Goal: Check status: Check status

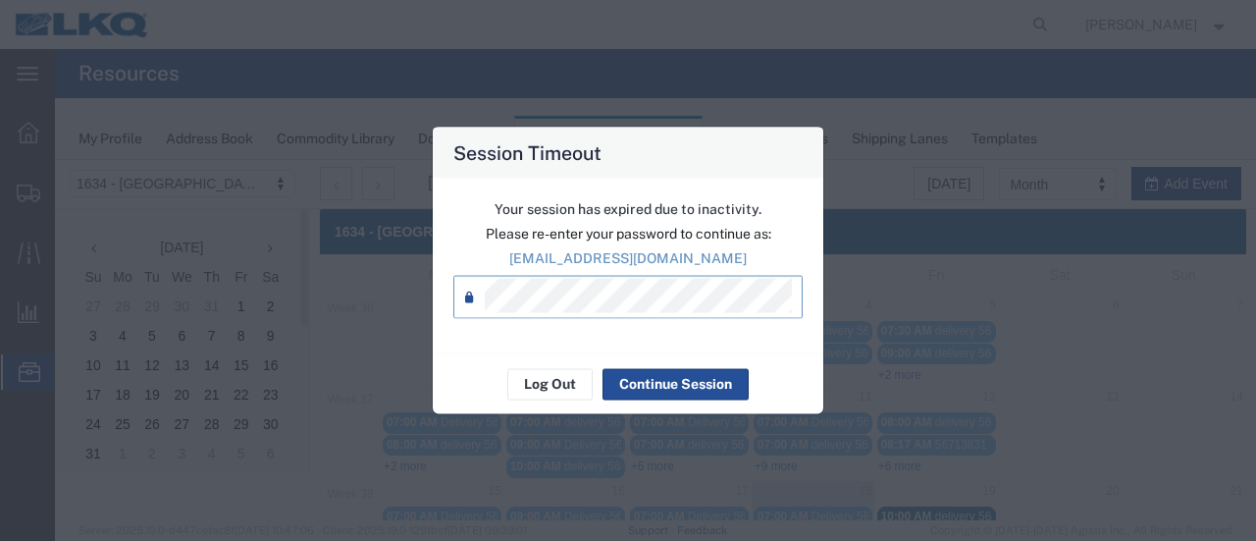
scroll to position [294, 0]
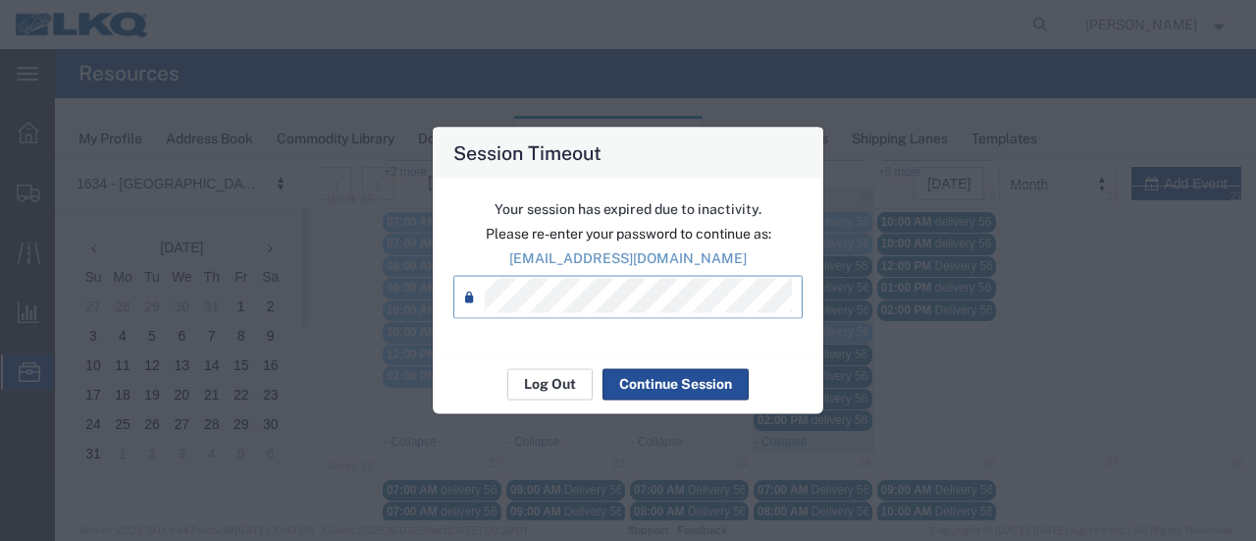
click at [547, 376] on div "Log Out Continue Session" at bounding box center [628, 383] width 390 height 62
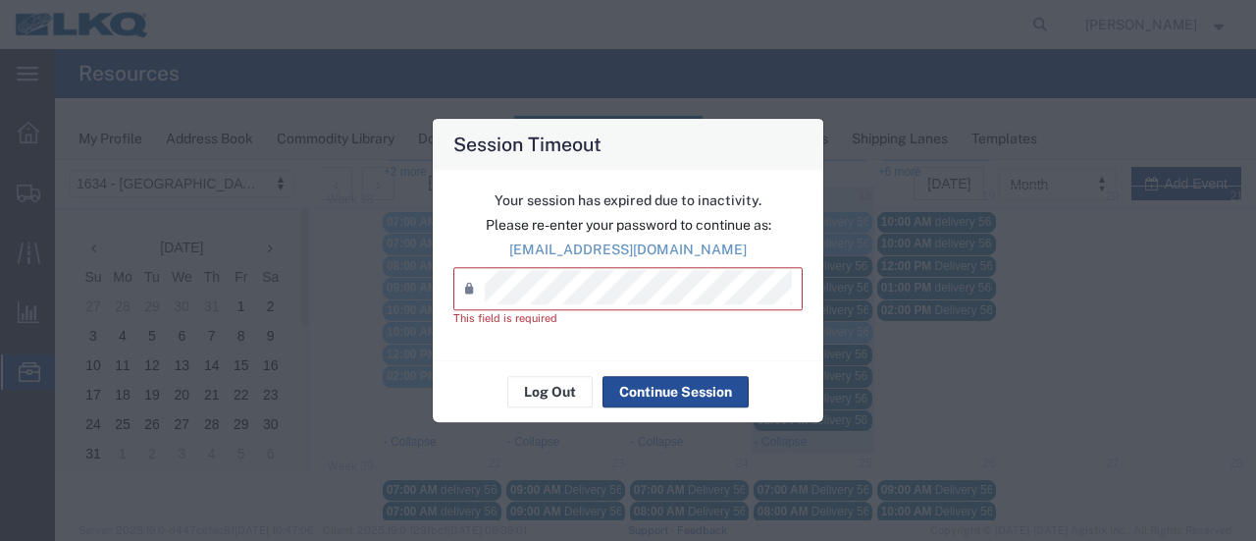
click at [594, 395] on div "Log Out Continue Session" at bounding box center [628, 392] width 390 height 62
click at [589, 395] on button "Log Out" at bounding box center [549, 391] width 85 height 31
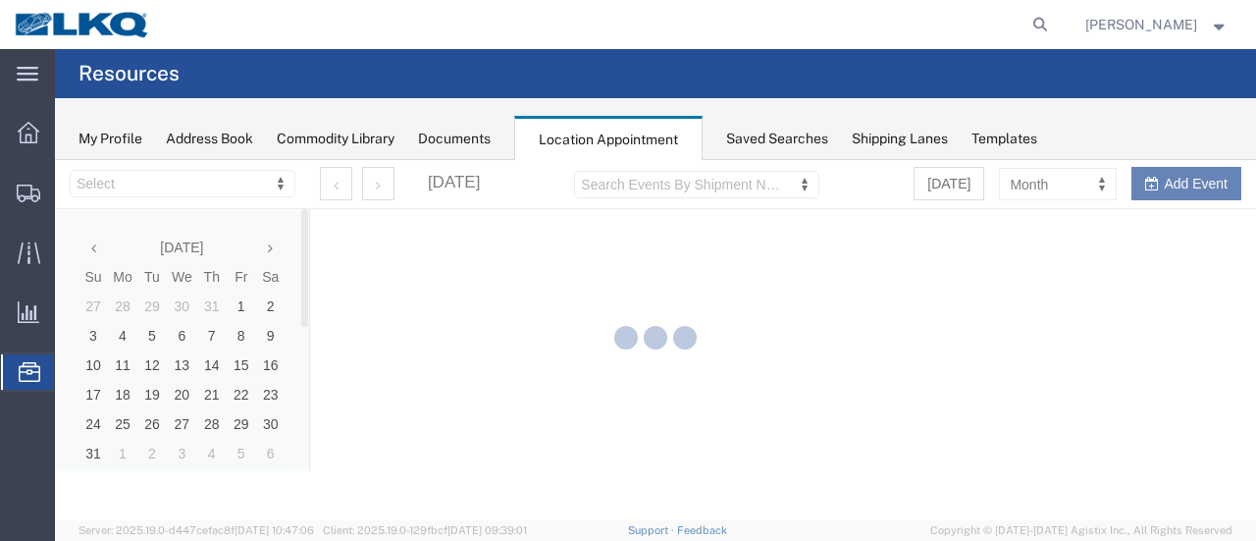
select select "28712"
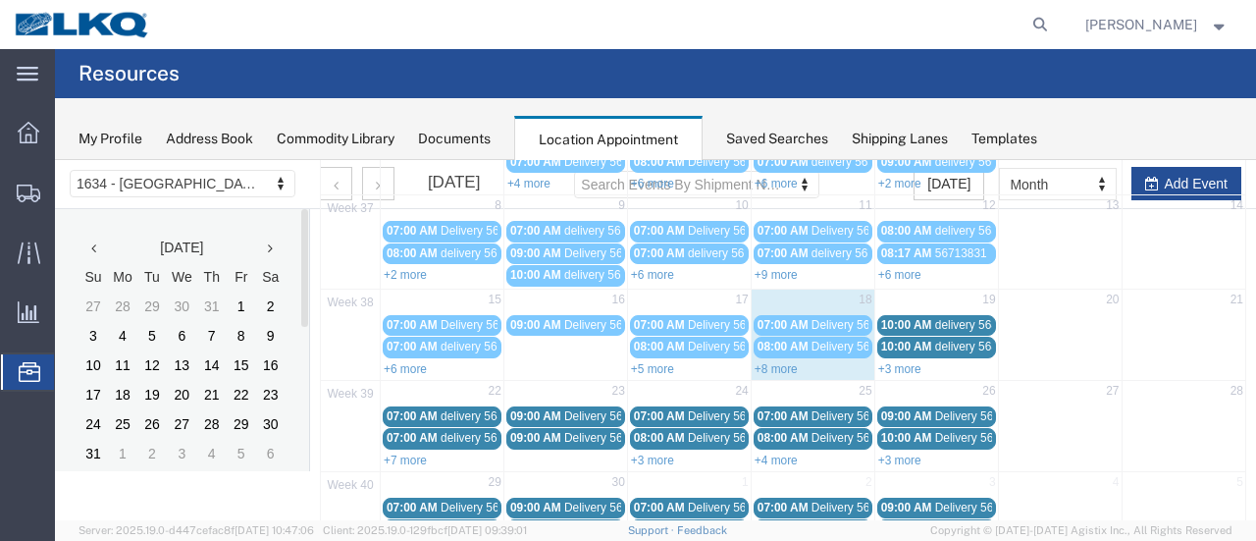
scroll to position [196, 0]
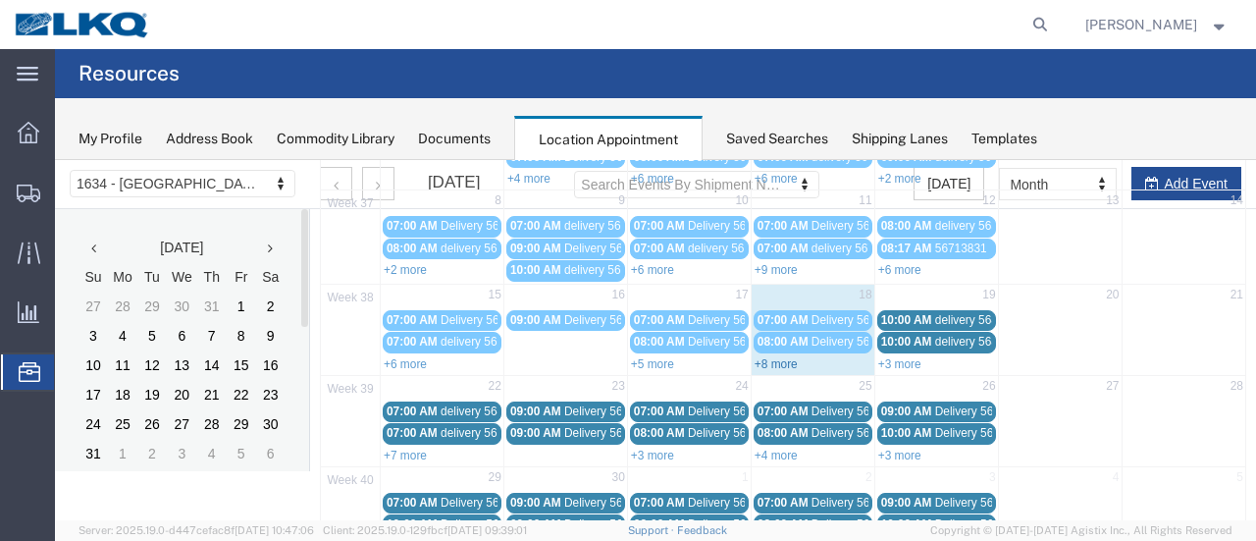
click at [789, 360] on link "+8 more" at bounding box center [776, 364] width 43 height 14
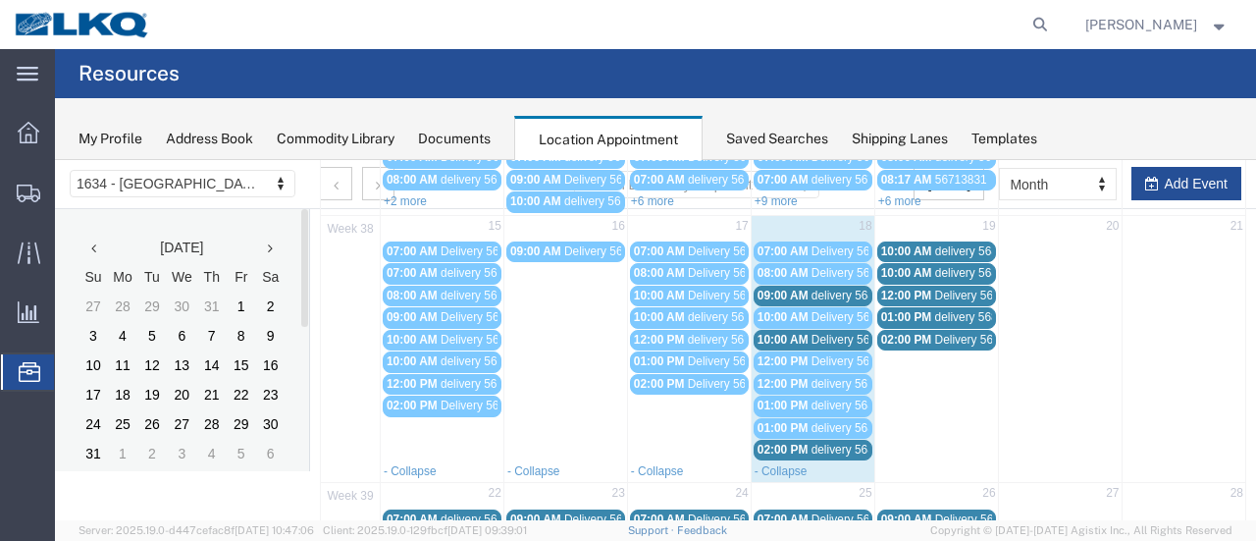
scroll to position [294, 0]
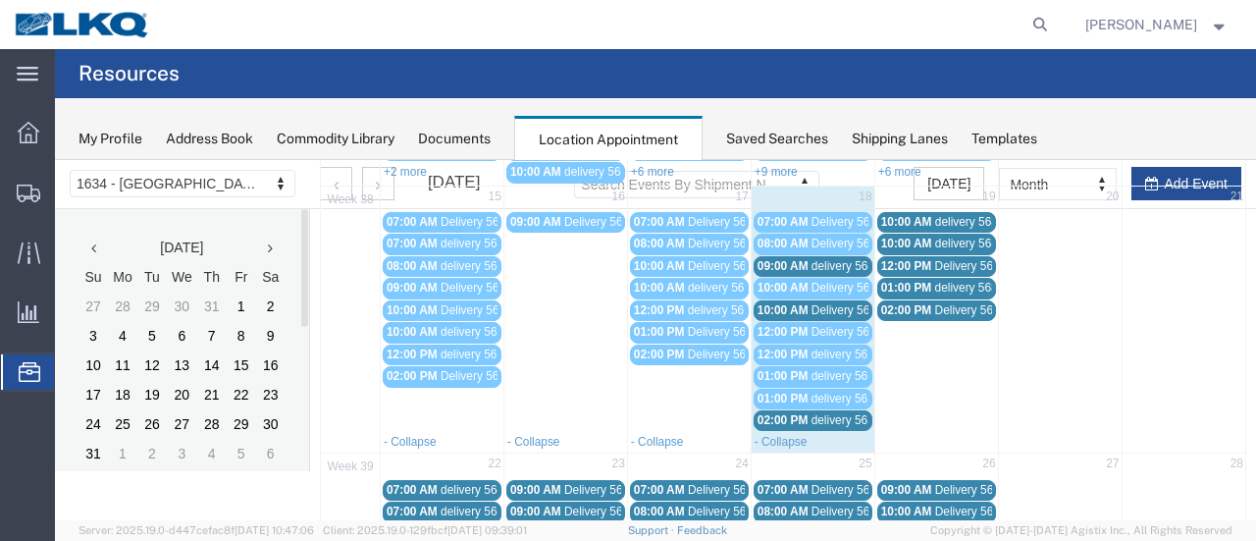
click at [811, 369] on span "delivery 56822626" at bounding box center [858, 376] width 95 height 14
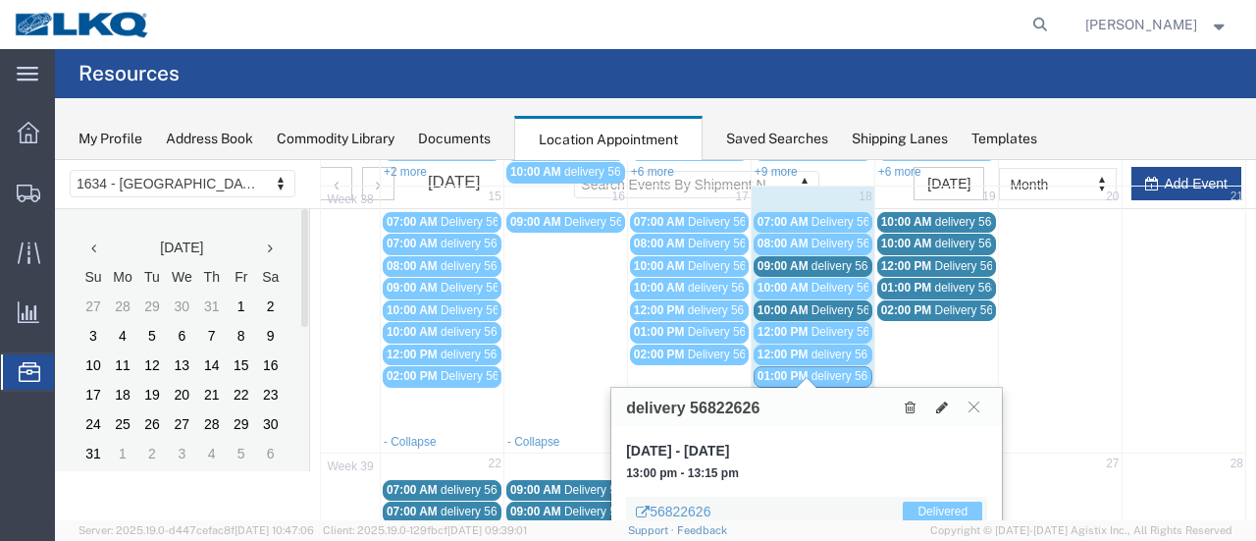
click at [811, 369] on span "delivery 56822626" at bounding box center [858, 376] width 95 height 14
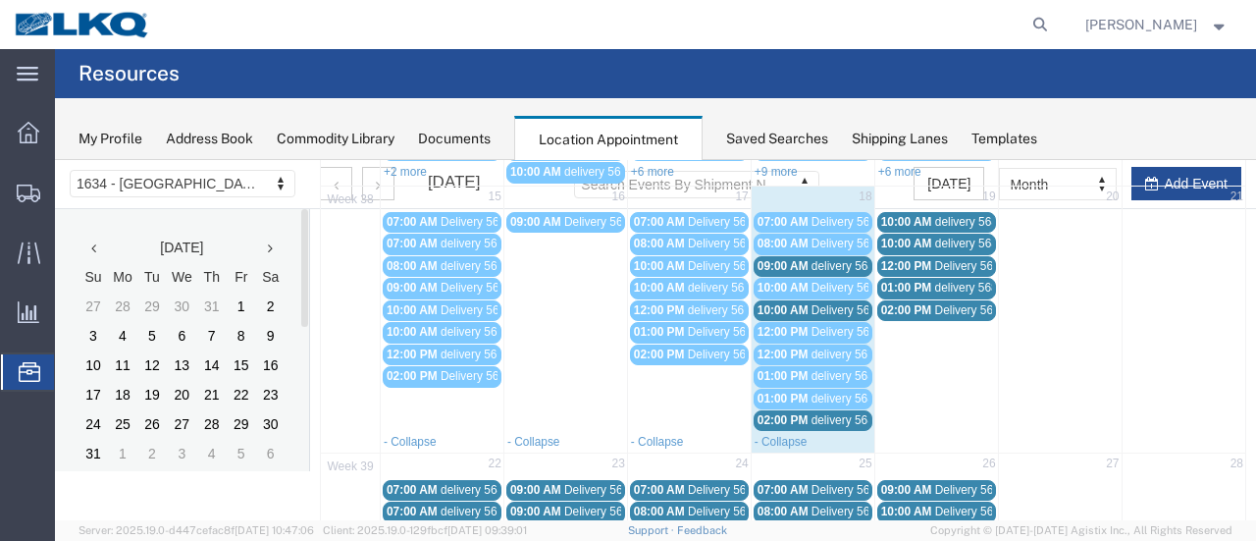
click at [799, 369] on span "01:00 PM" at bounding box center [782, 376] width 51 height 14
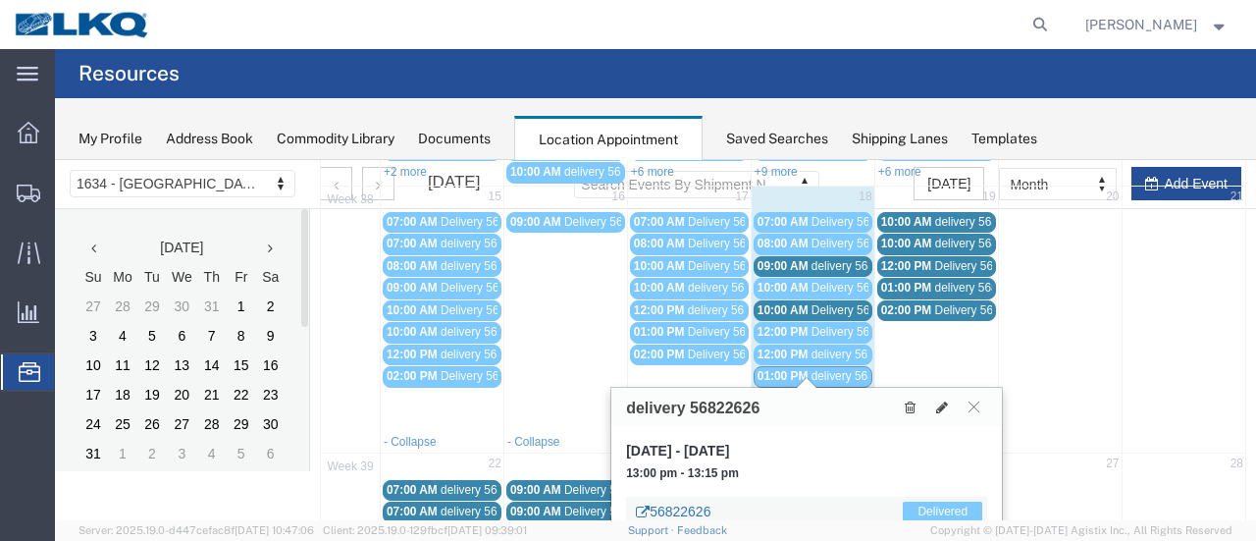
click at [687, 508] on link "56822626" at bounding box center [673, 511] width 75 height 20
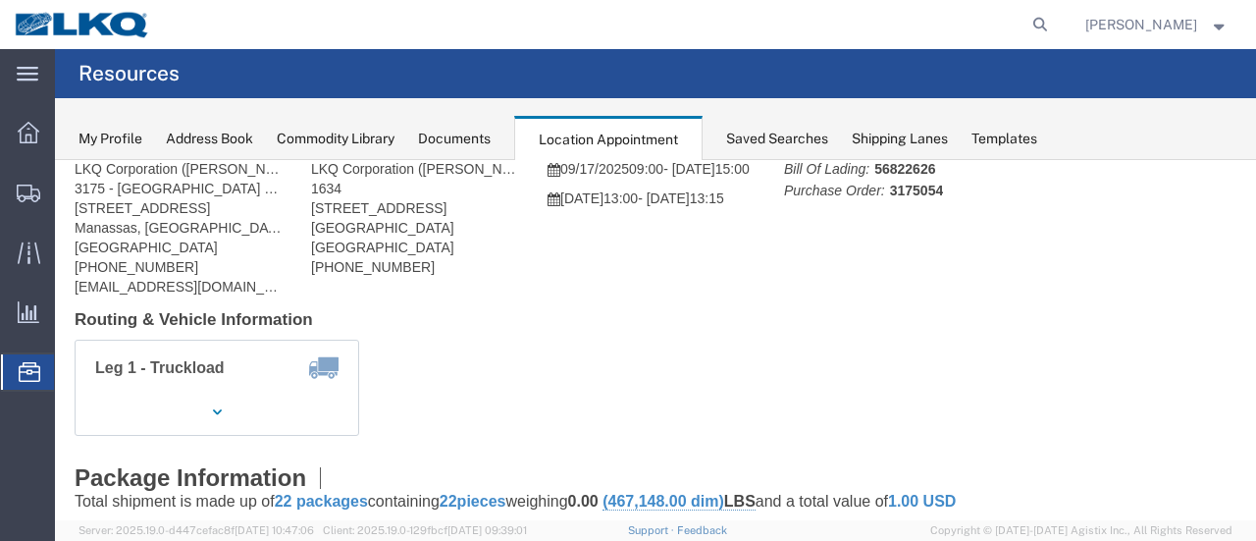
scroll to position [0, 0]
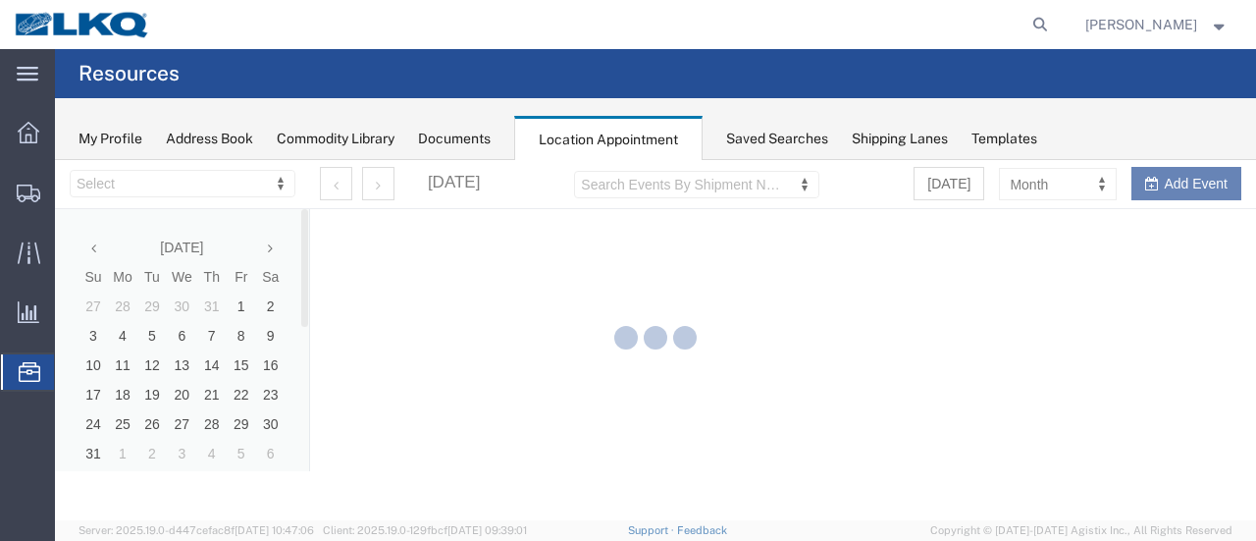
select select "28712"
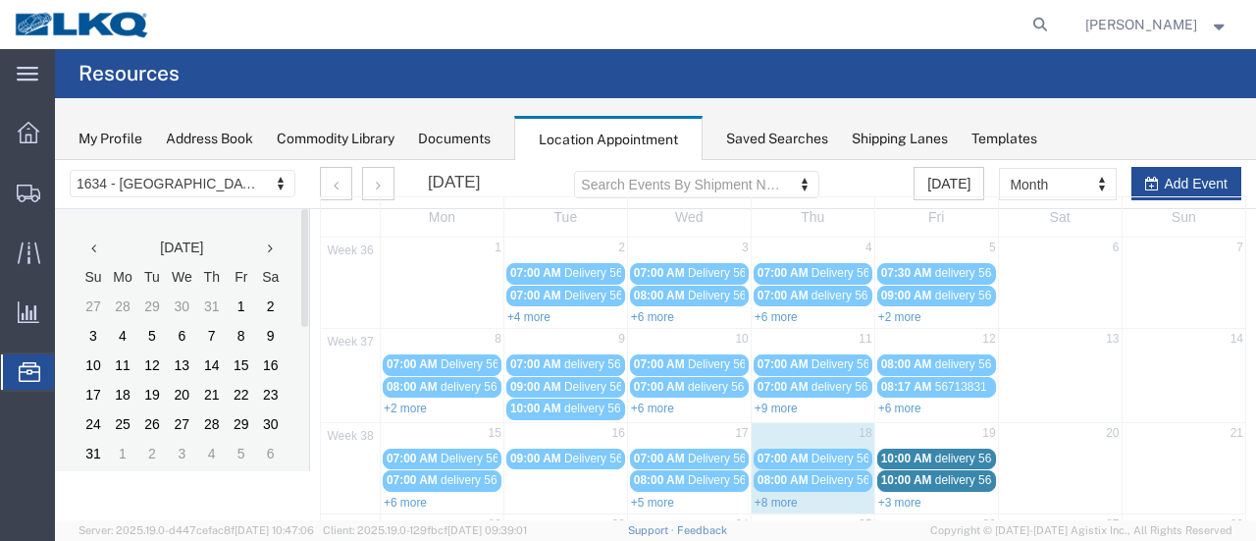
scroll to position [98, 0]
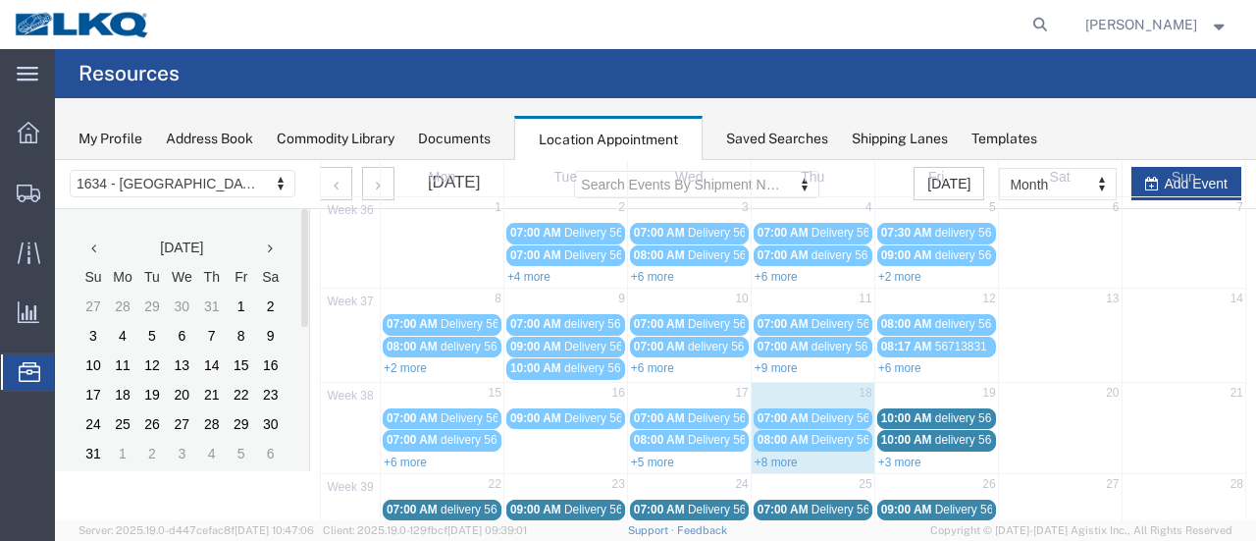
click at [781, 456] on link "+8 more" at bounding box center [776, 462] width 43 height 14
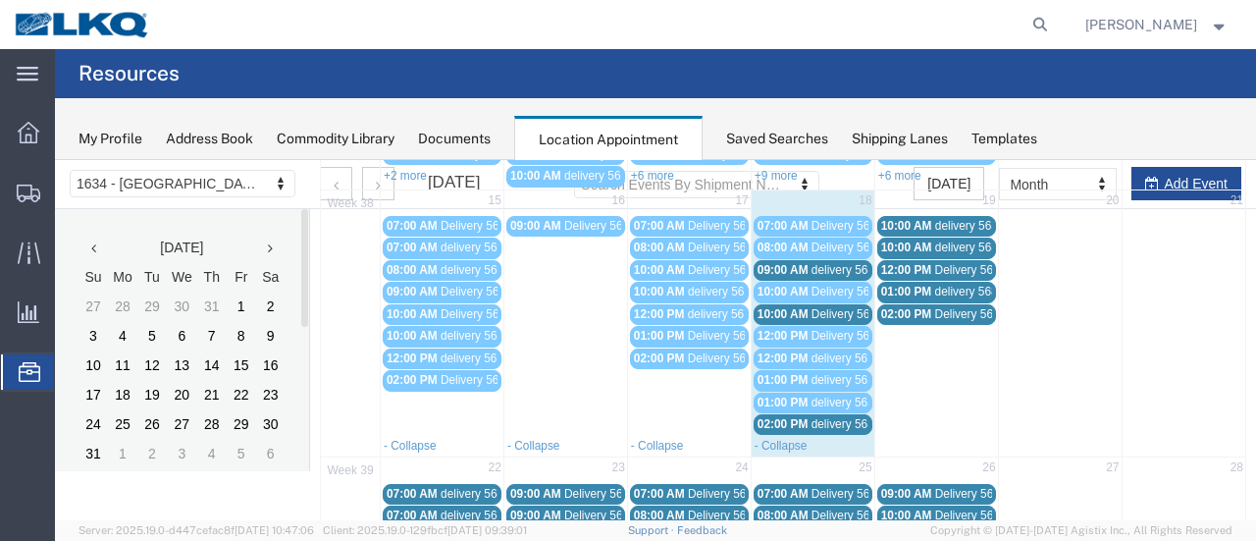
scroll to position [294, 0]
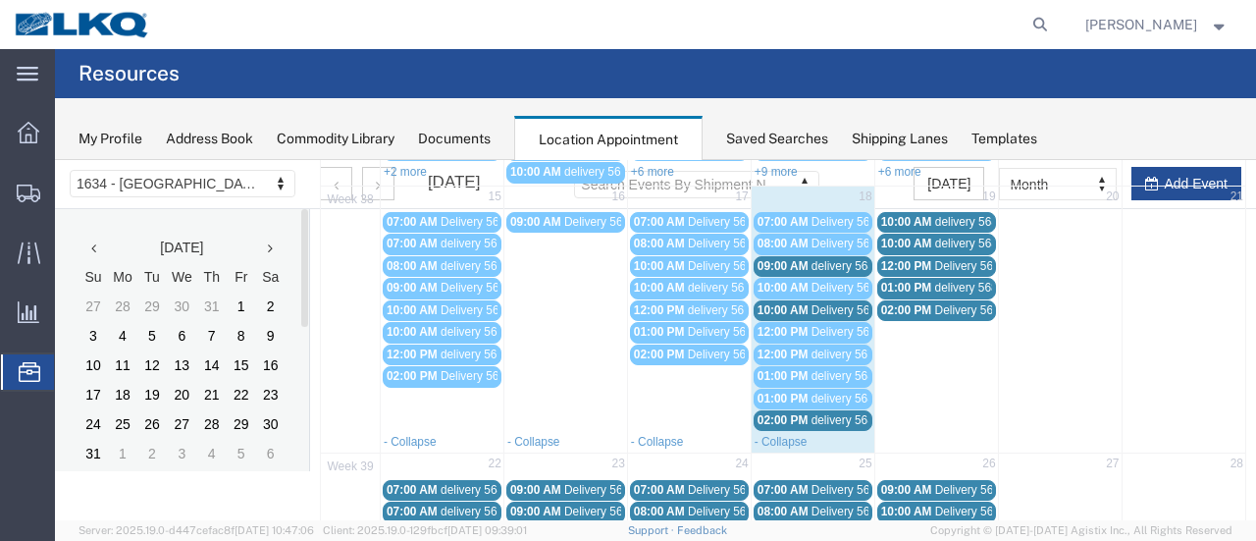
click at [780, 391] on span "01:00 PM" at bounding box center [782, 398] width 51 height 14
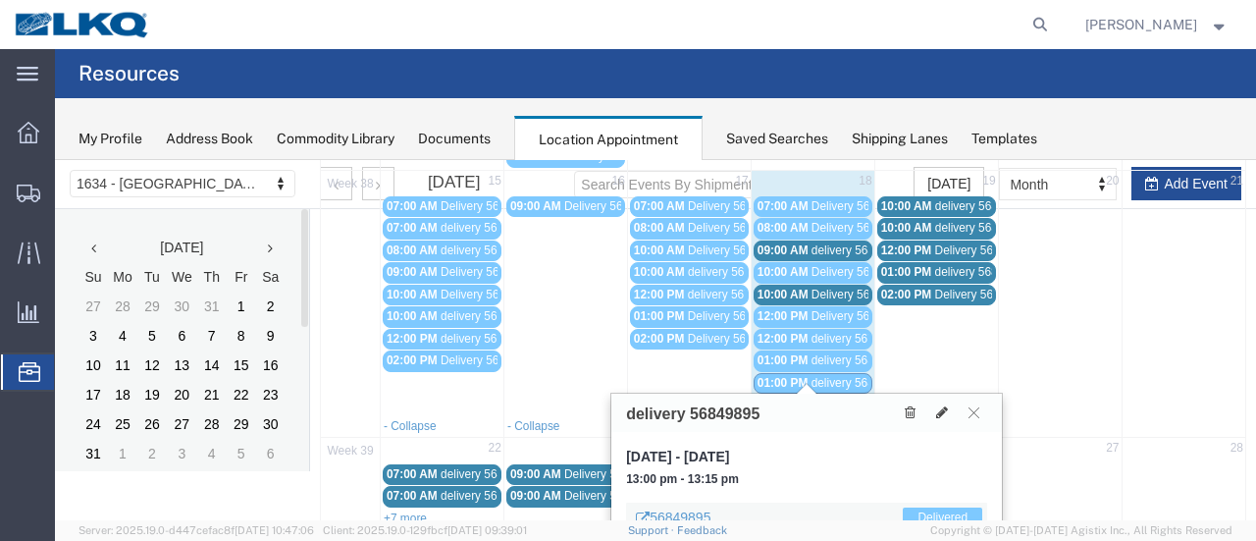
scroll to position [491, 0]
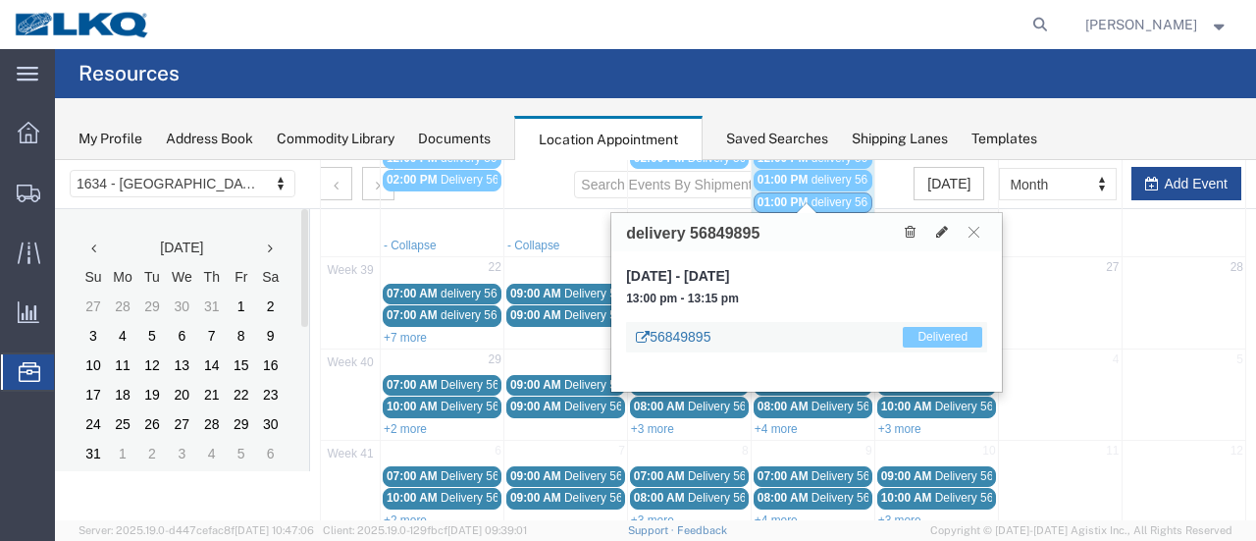
click at [700, 340] on link "56849895" at bounding box center [673, 337] width 75 height 20
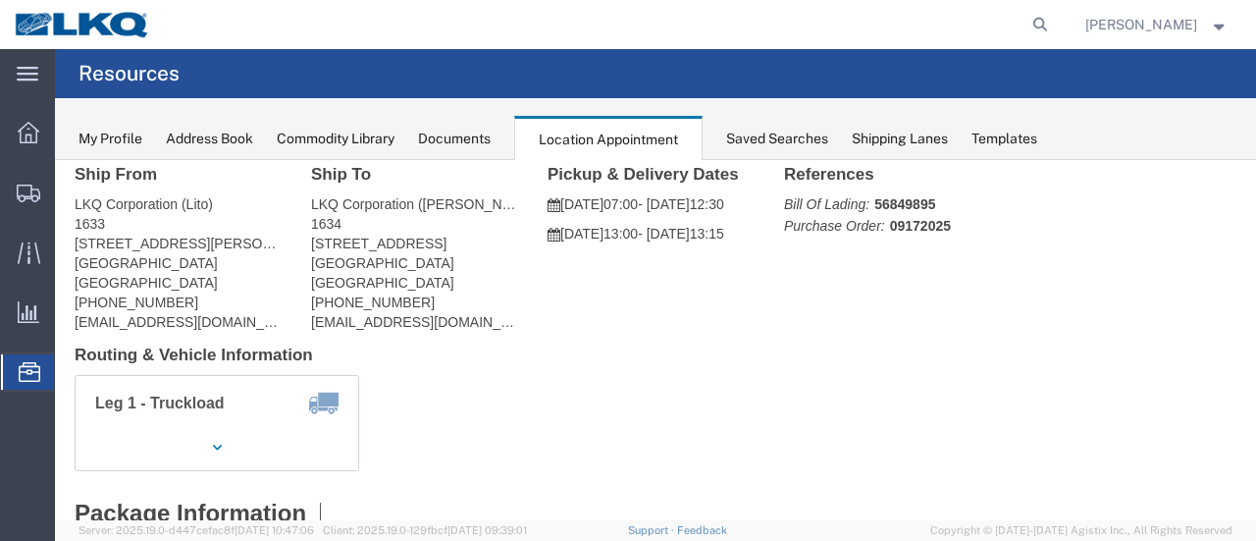
scroll to position [0, 0]
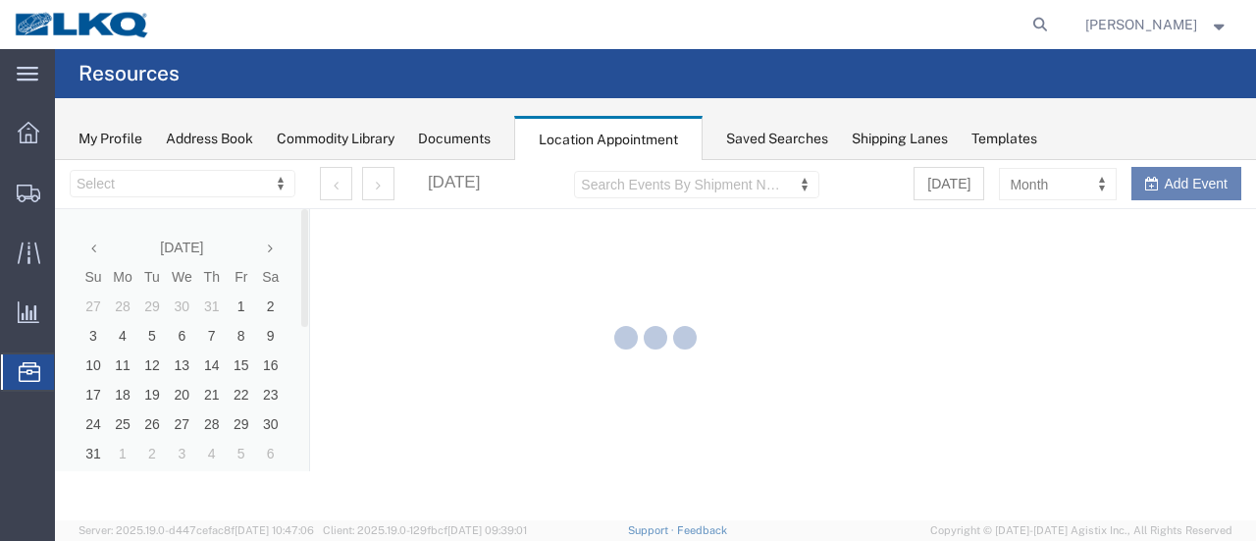
select select "28712"
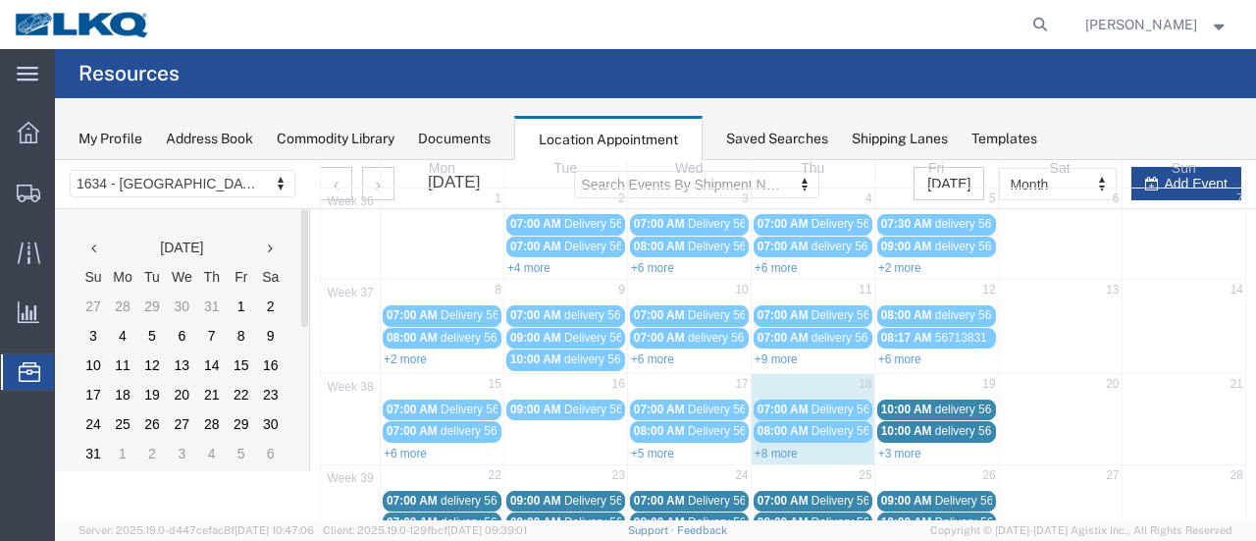
scroll to position [196, 0]
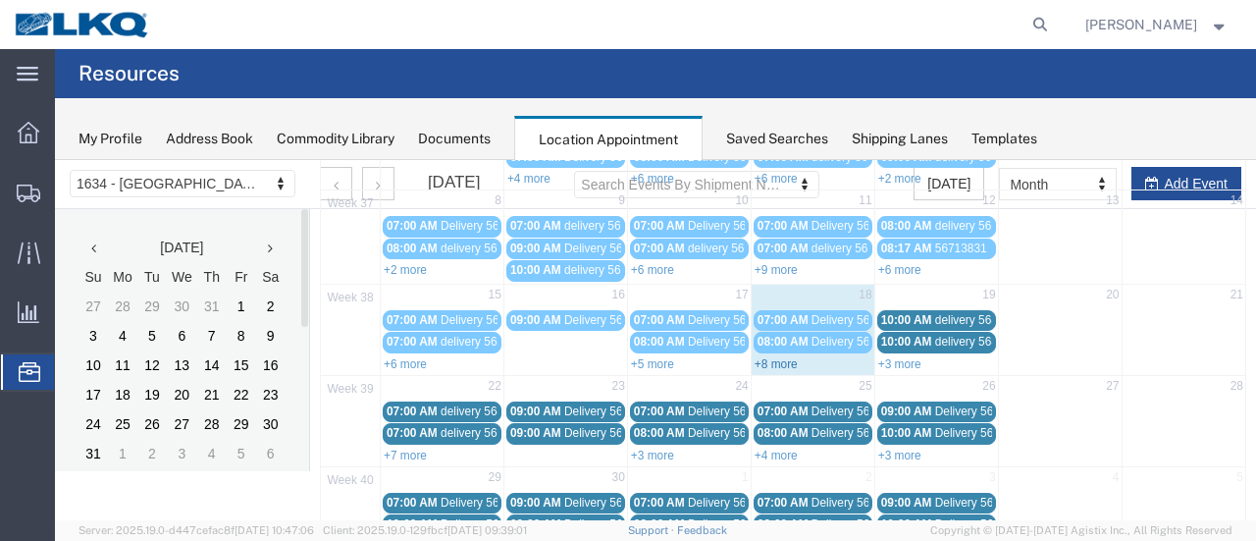
click at [771, 361] on link "+8 more" at bounding box center [776, 364] width 43 height 14
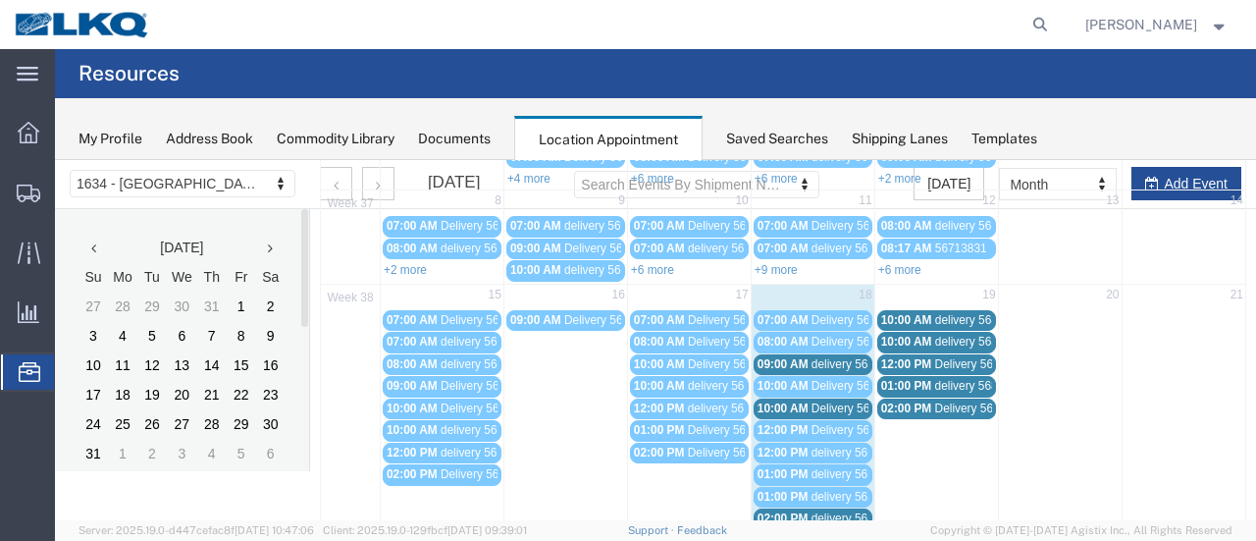
click at [783, 445] on span "12:00 PM" at bounding box center [782, 452] width 51 height 14
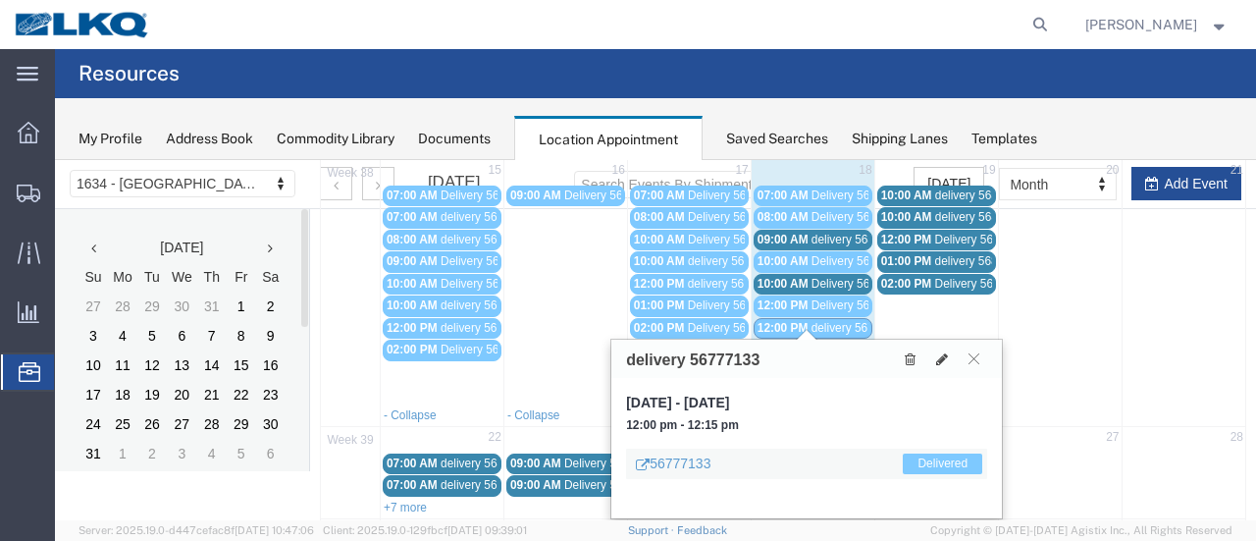
scroll to position [392, 0]
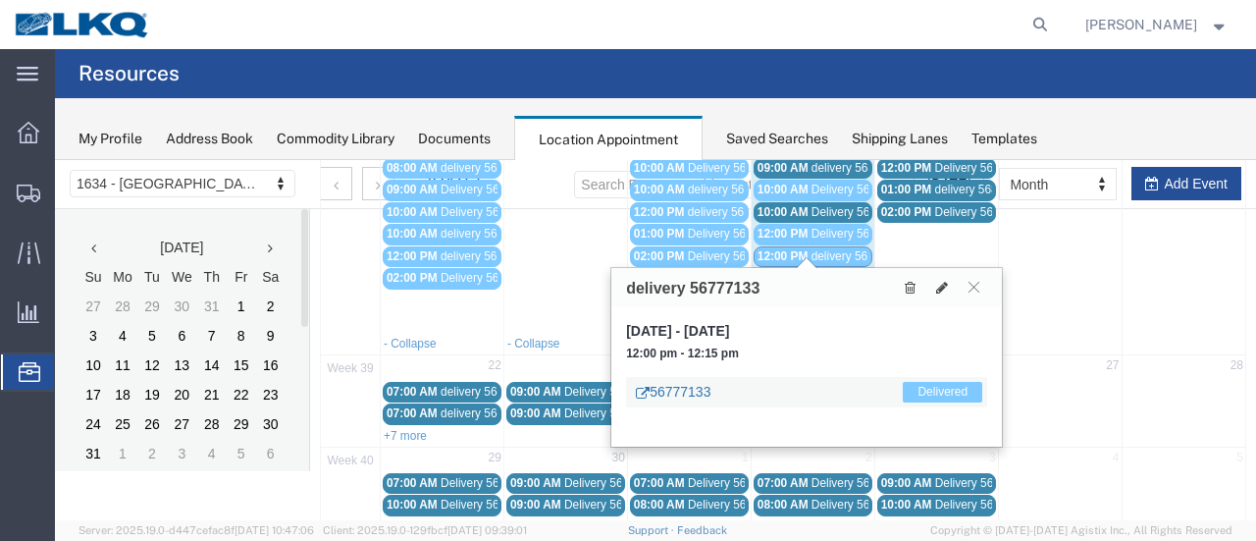
click at [699, 391] on link "56777133" at bounding box center [673, 392] width 75 height 20
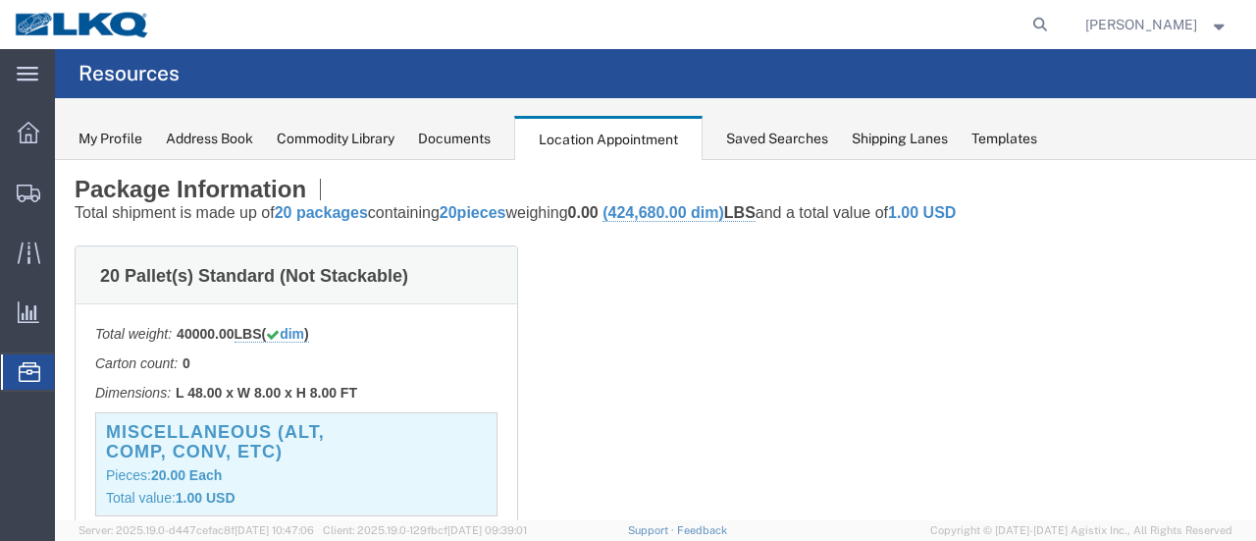
scroll to position [0, 0]
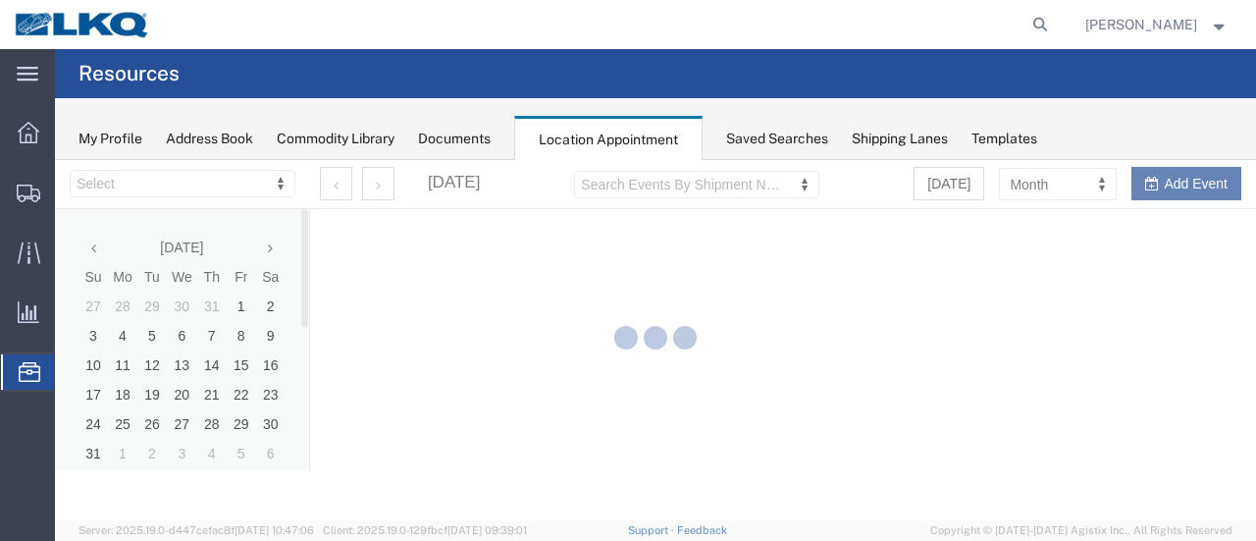
select select "28712"
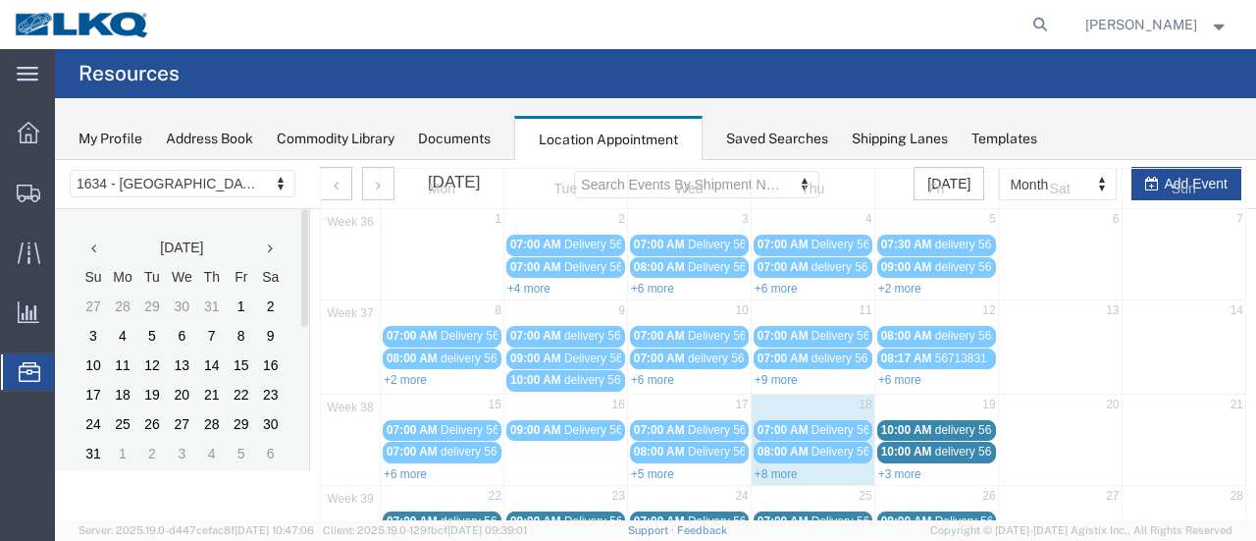
scroll to position [196, 0]
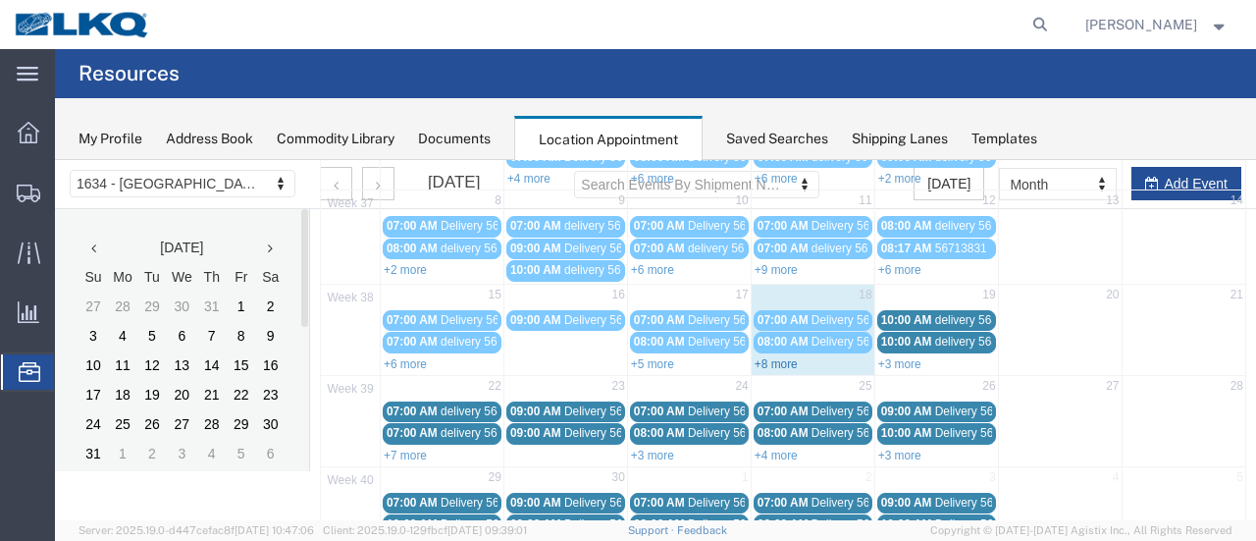
click at [763, 362] on link "+8 more" at bounding box center [776, 364] width 43 height 14
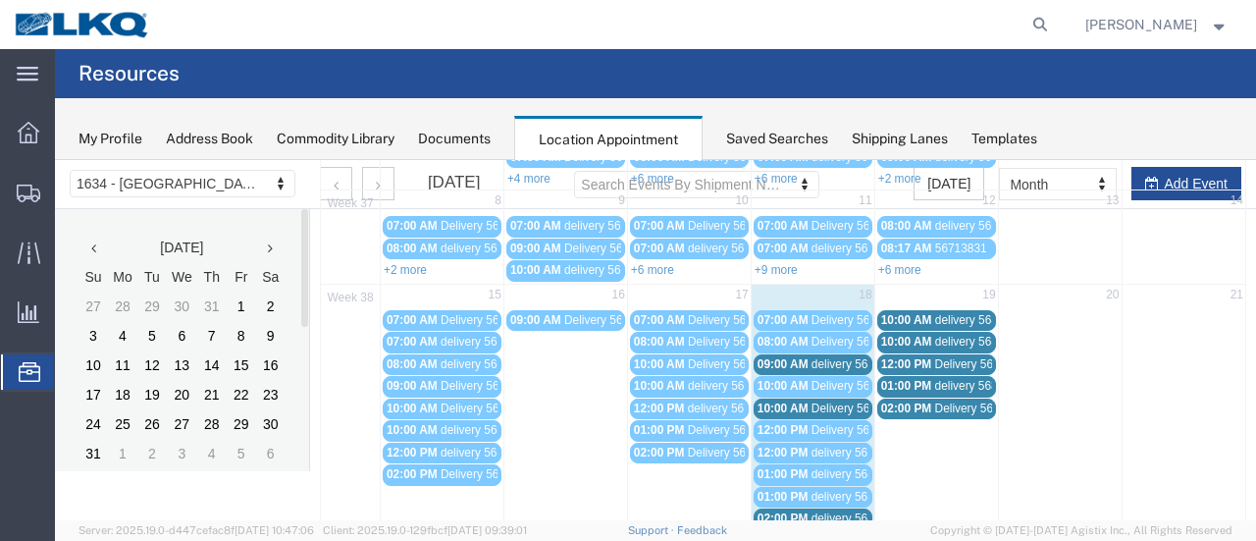
click at [771, 425] on span "12:00 PM" at bounding box center [782, 430] width 51 height 14
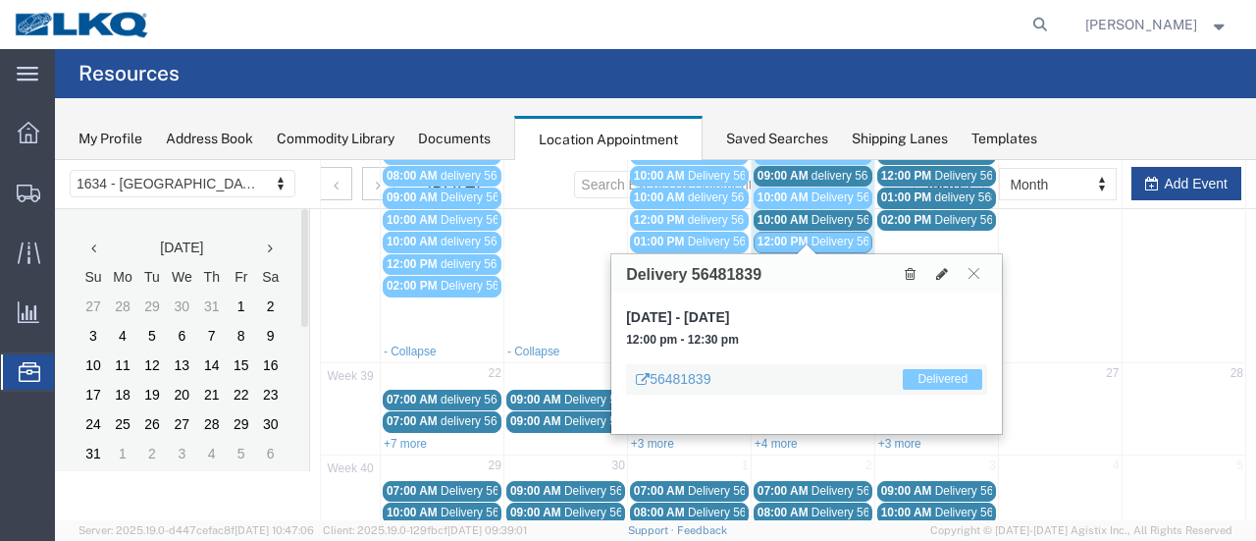
scroll to position [392, 0]
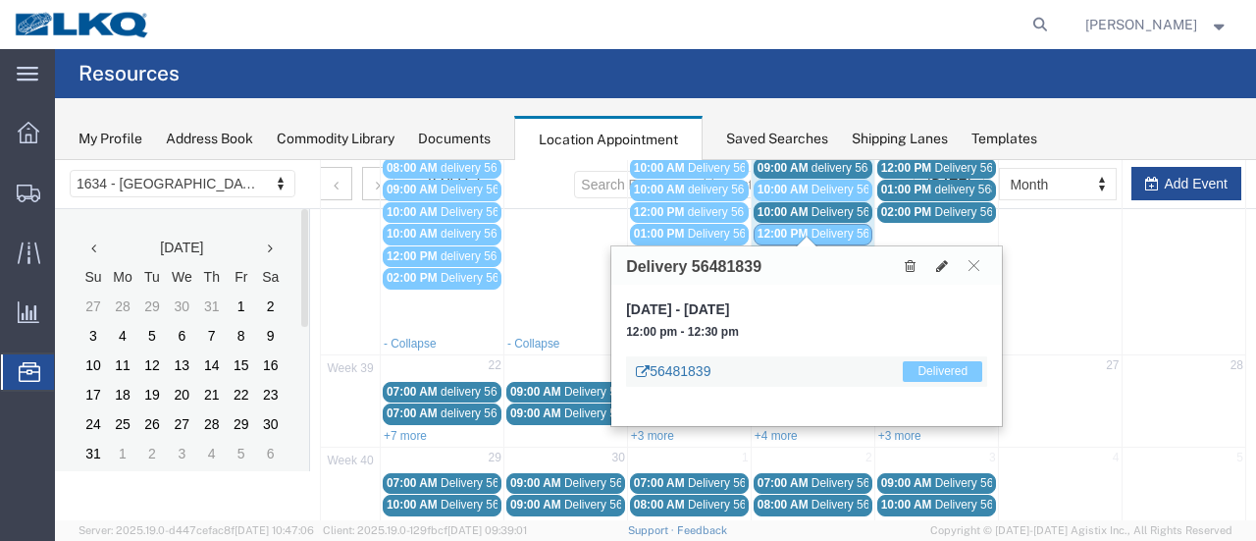
click at [698, 368] on link "56481839" at bounding box center [673, 371] width 75 height 20
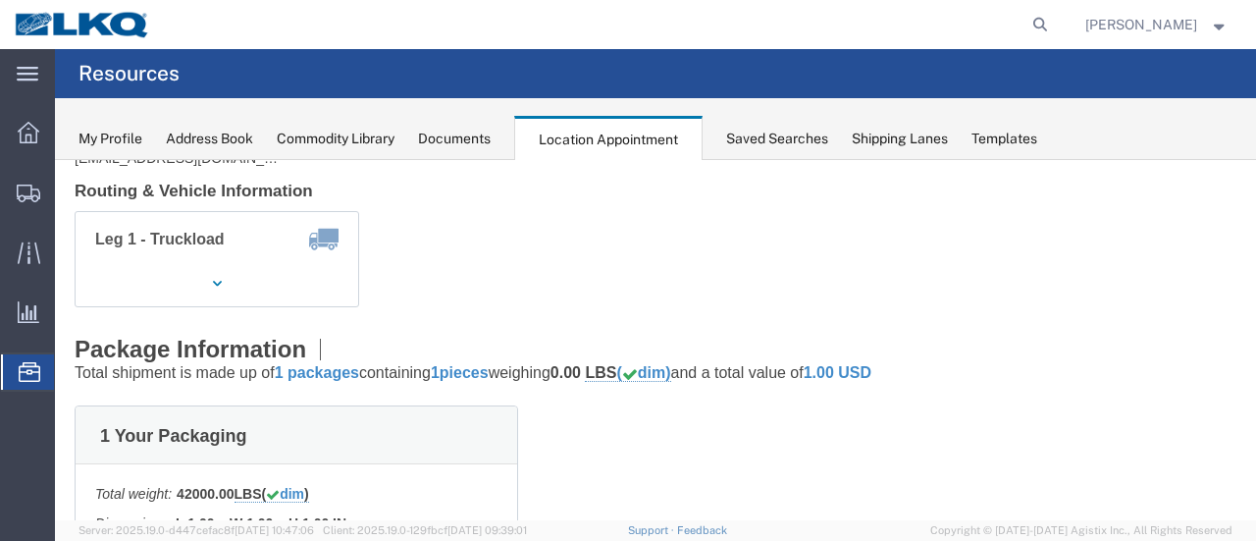
scroll to position [98, 0]
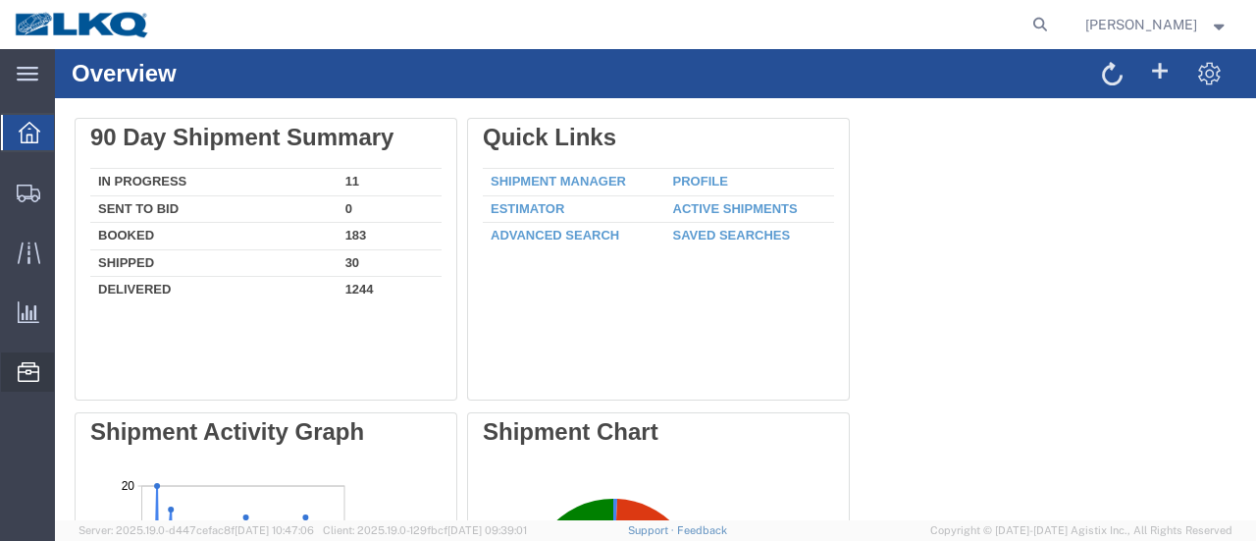
click at [0, 0] on span "Location Appointment" at bounding box center [0, 0] width 0 height 0
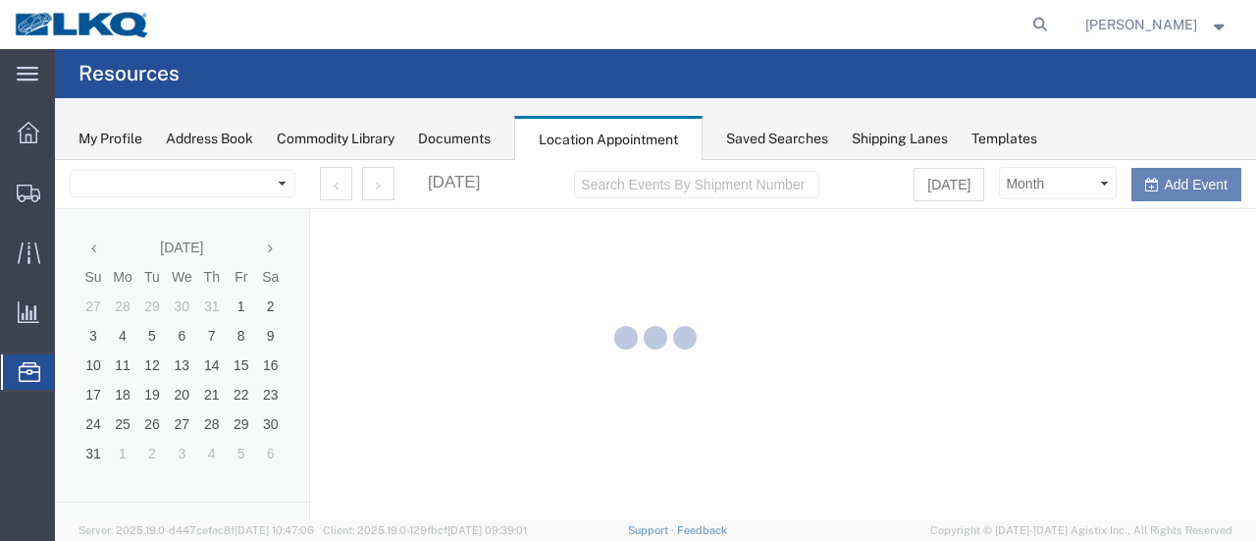
select select "28712"
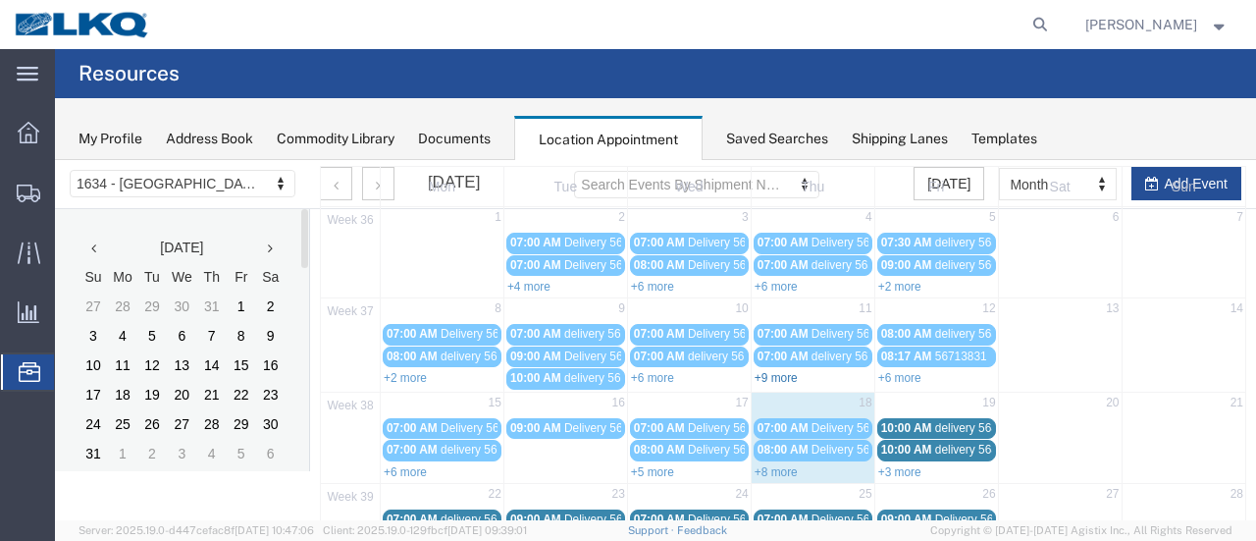
scroll to position [196, 0]
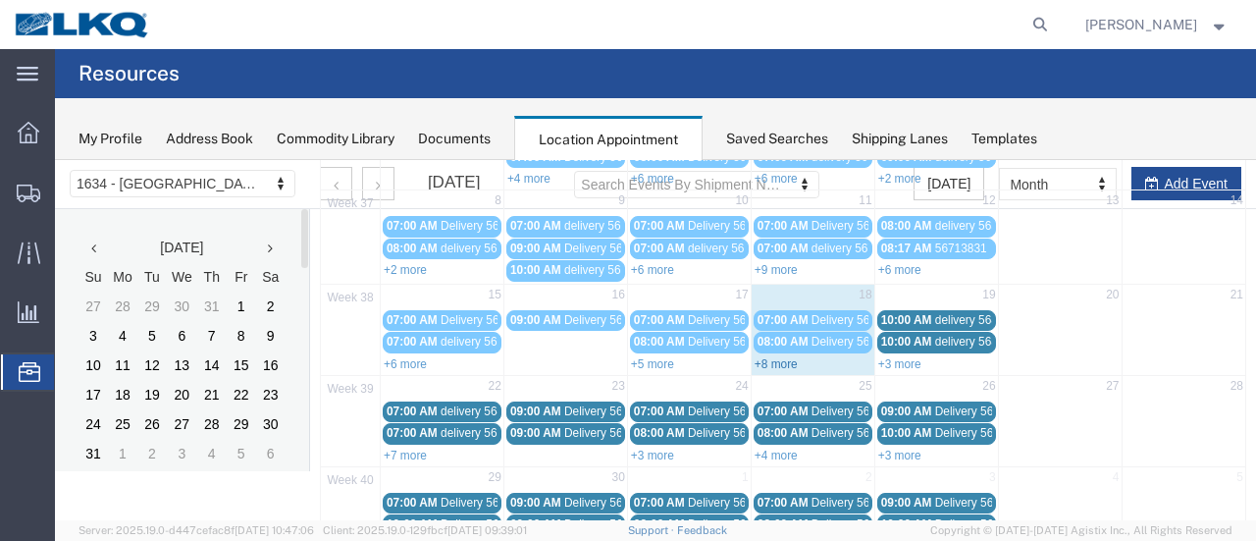
click at [755, 360] on link "+8 more" at bounding box center [776, 364] width 43 height 14
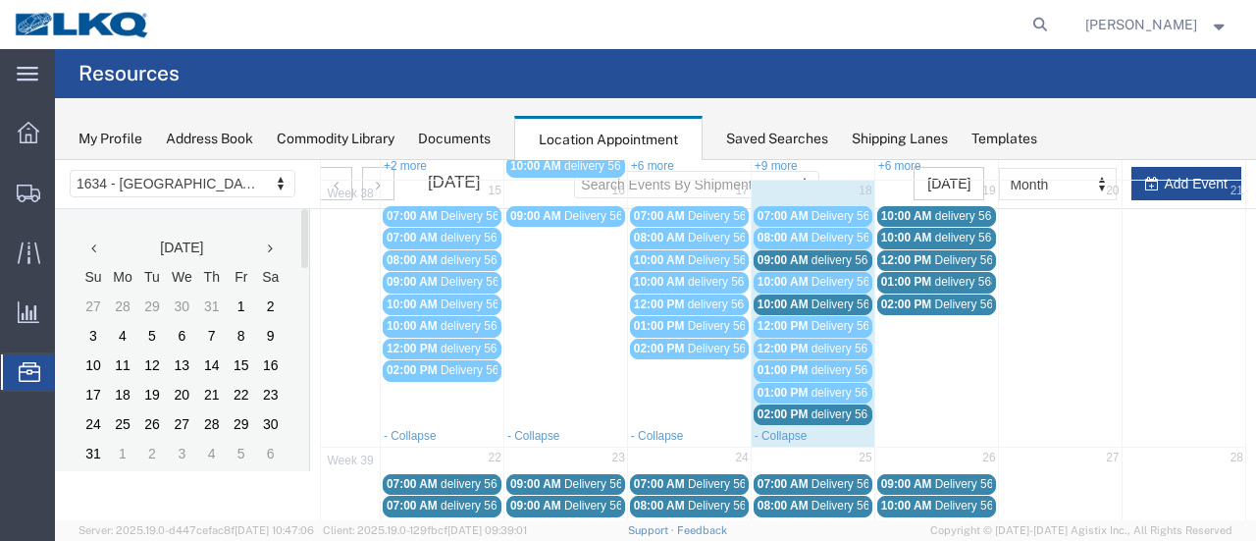
scroll to position [392, 0]
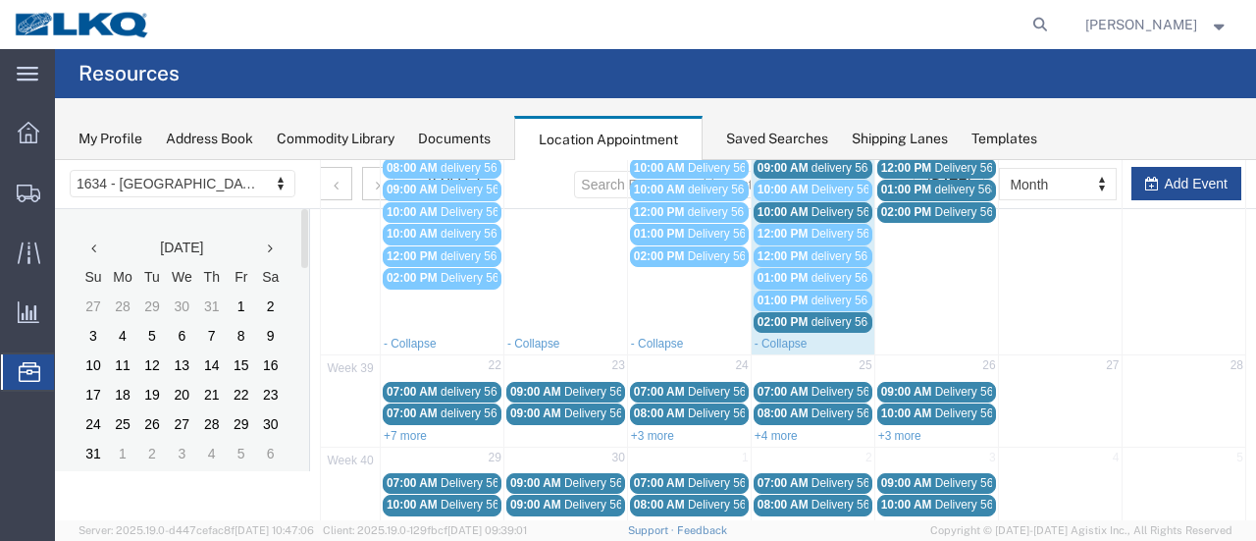
click at [783, 319] on link "02:00 PM delivery 56834929" at bounding box center [813, 322] width 119 height 21
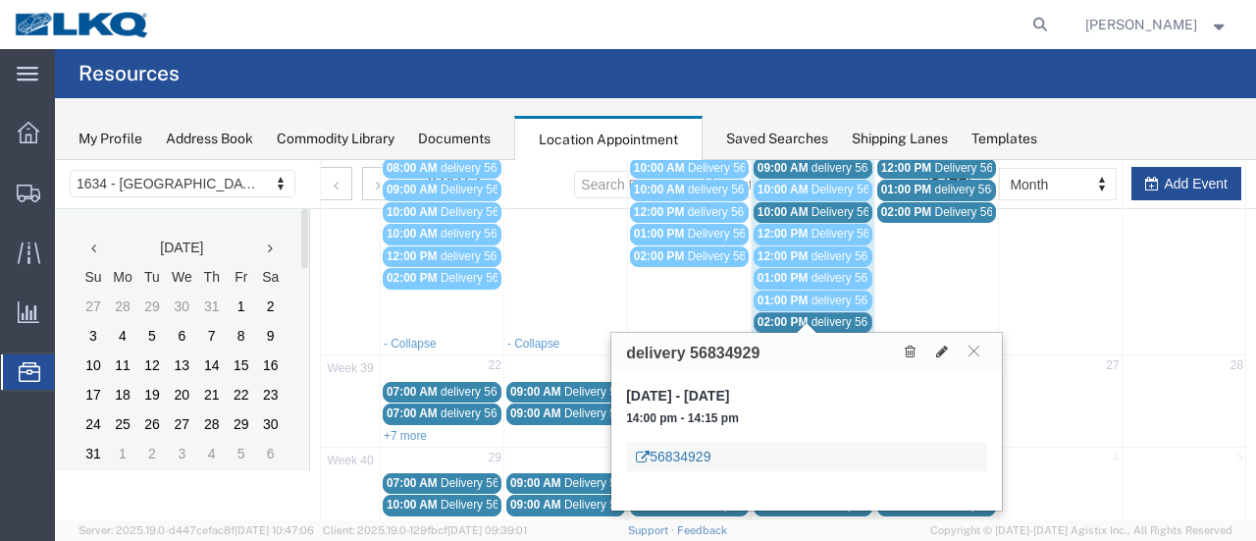
click at [669, 459] on link "56834929" at bounding box center [673, 456] width 75 height 20
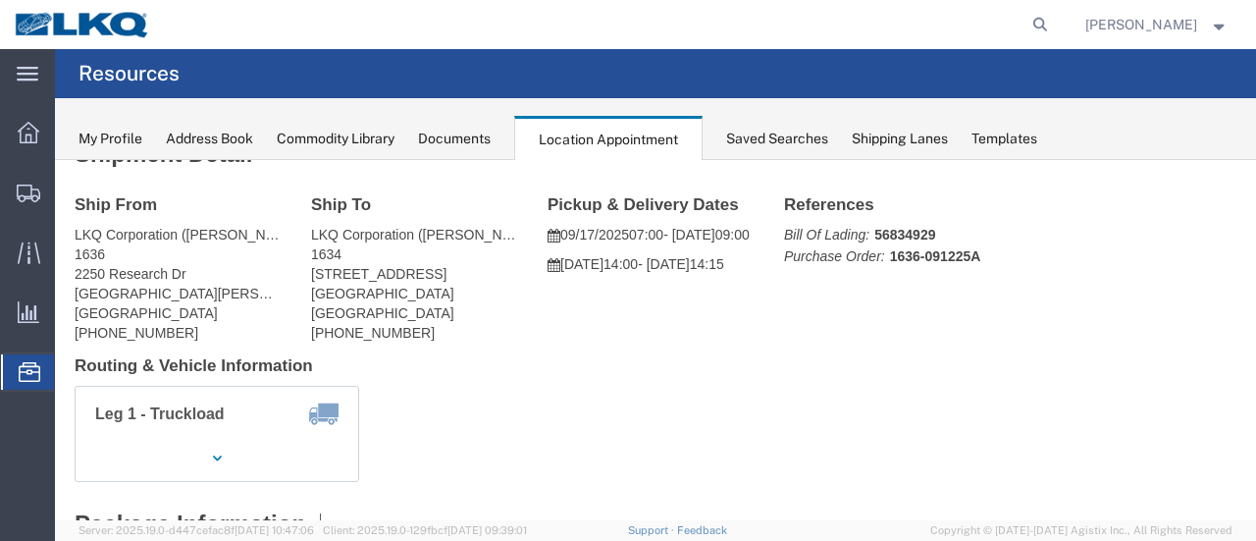
scroll to position [0, 0]
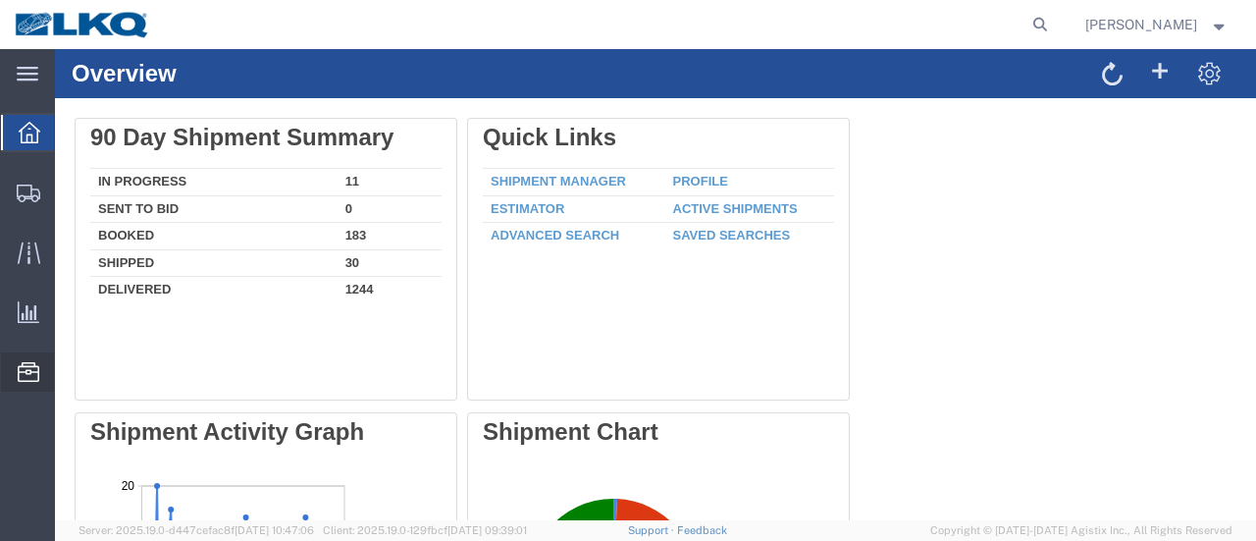
click at [0, 0] on span "Location Appointment" at bounding box center [0, 0] width 0 height 0
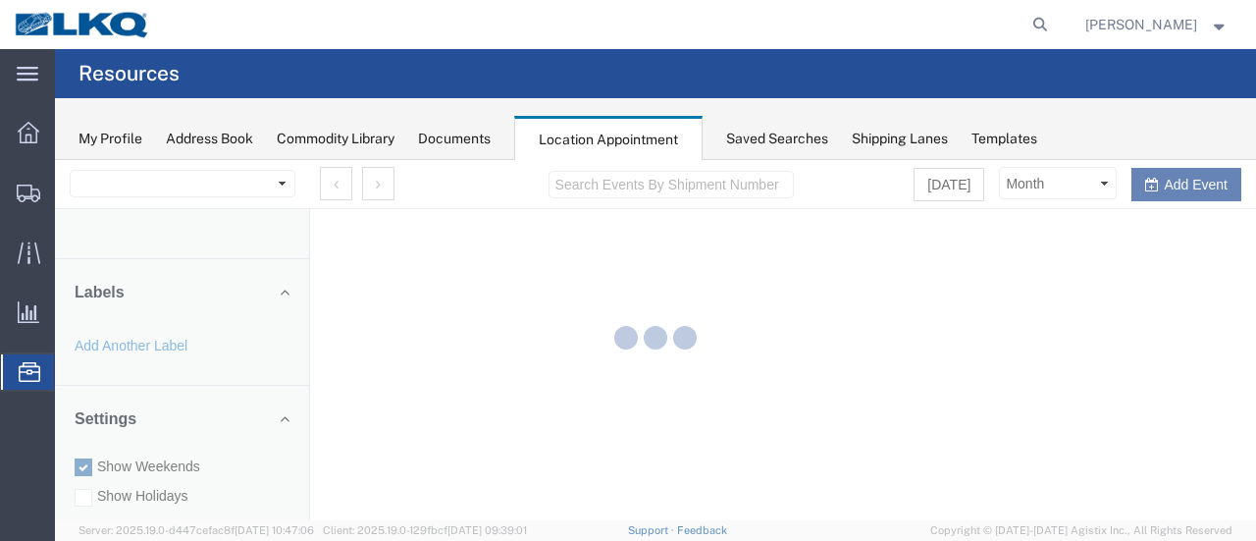
select select "28712"
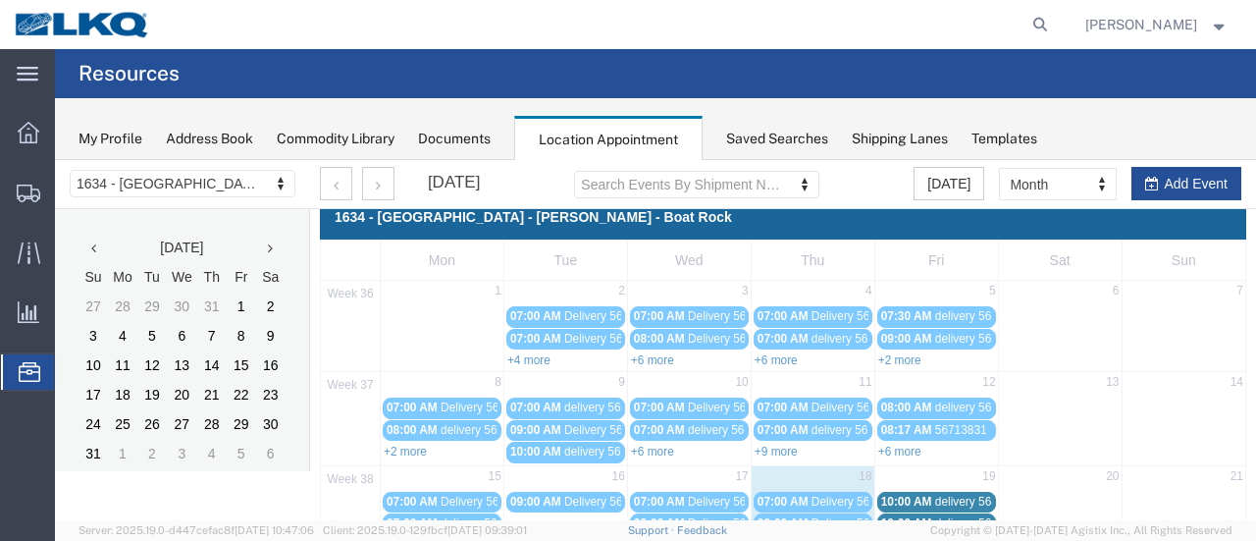
scroll to position [196, 0]
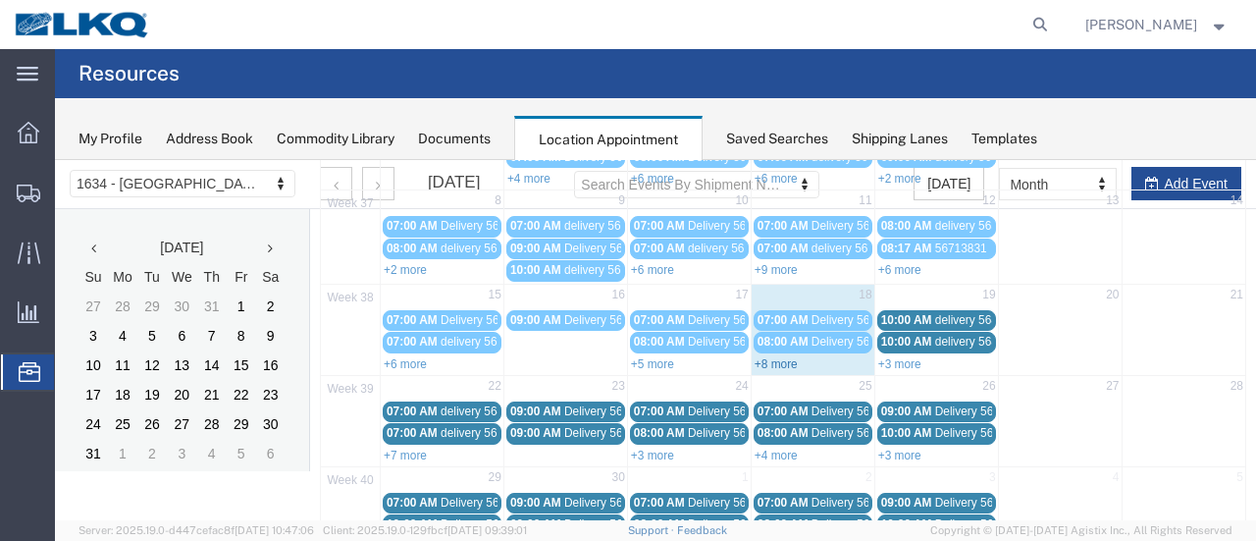
click at [786, 357] on link "+8 more" at bounding box center [776, 364] width 43 height 14
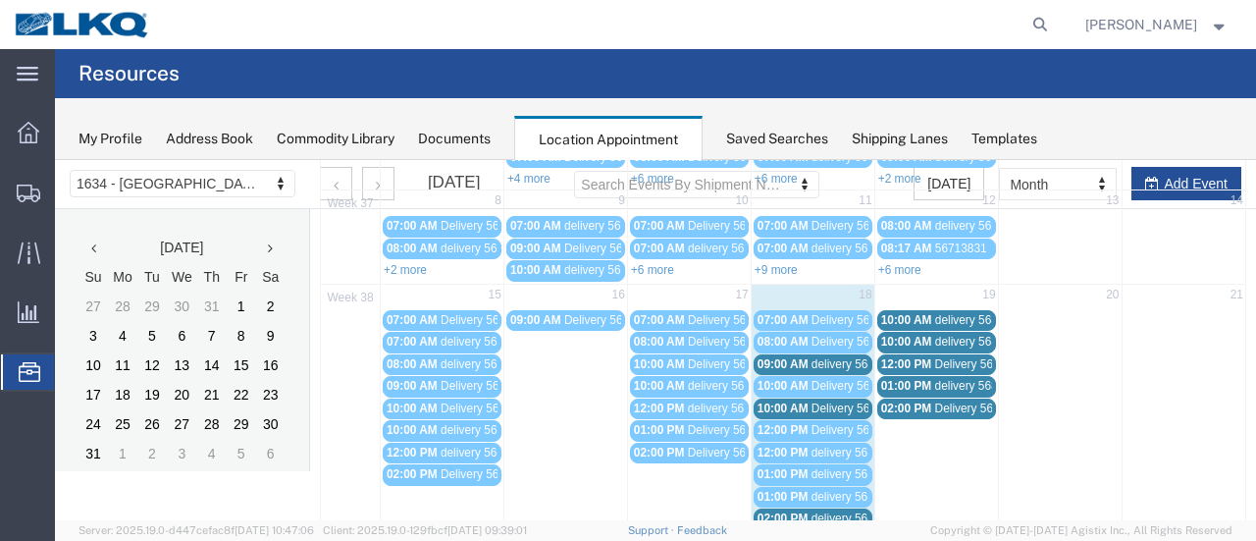
click at [777, 401] on span "10:00 AM" at bounding box center [782, 408] width 51 height 14
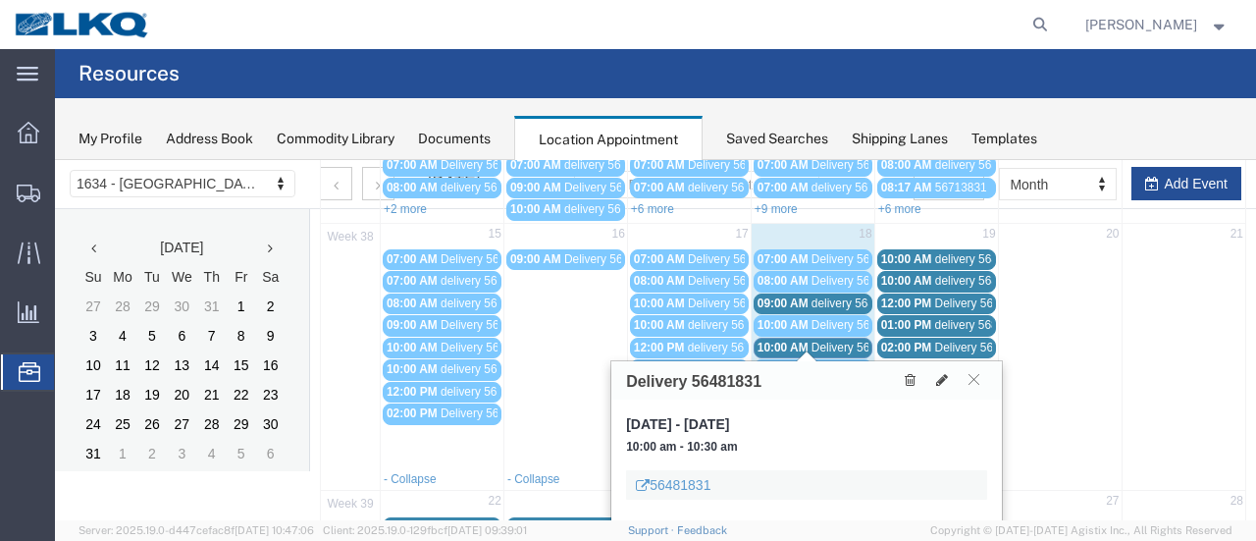
scroll to position [392, 0]
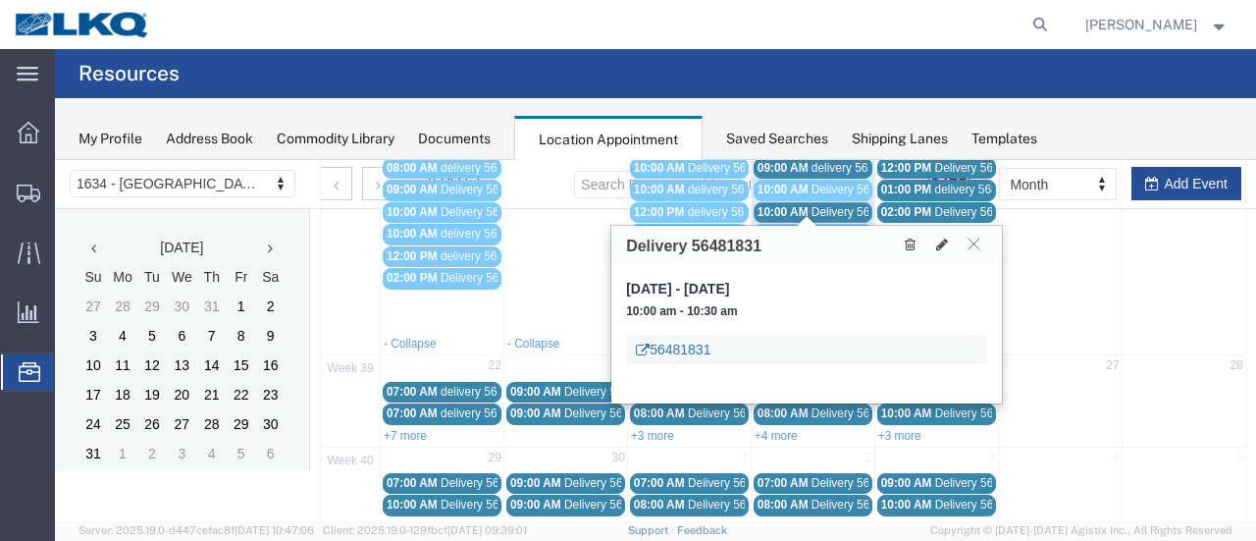
click at [681, 346] on link "56481831" at bounding box center [673, 349] width 75 height 20
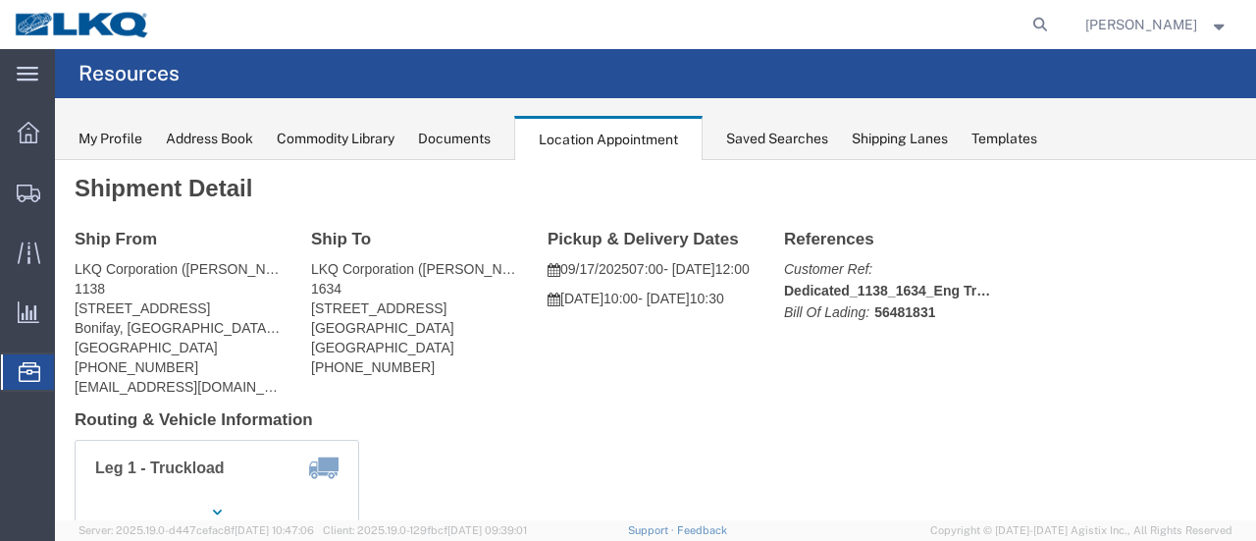
scroll to position [0, 0]
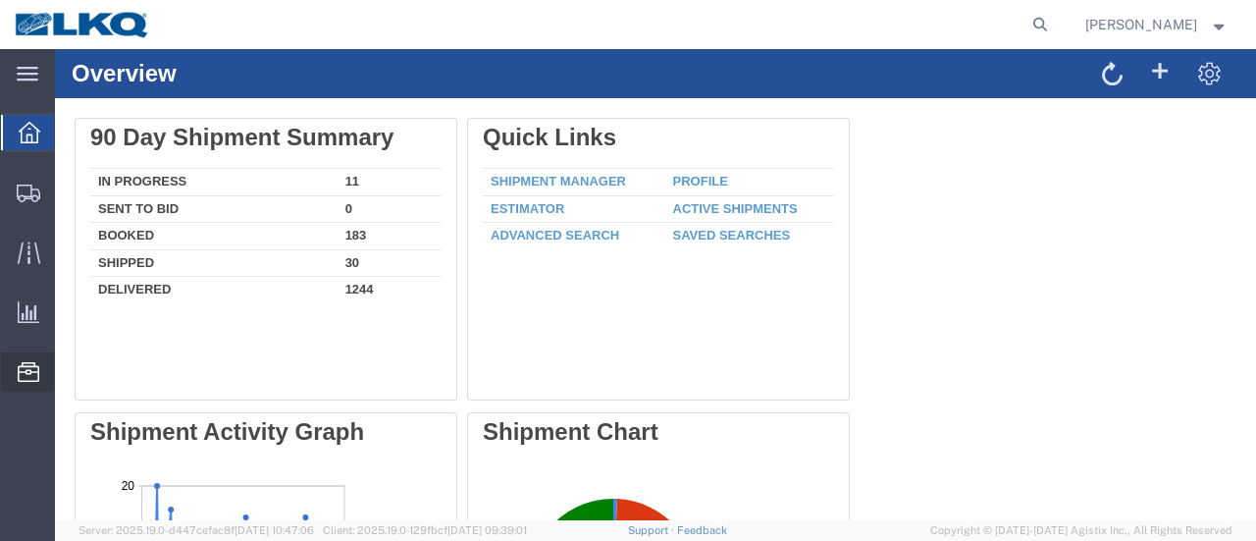
click at [0, 0] on span "Location Appointment" at bounding box center [0, 0] width 0 height 0
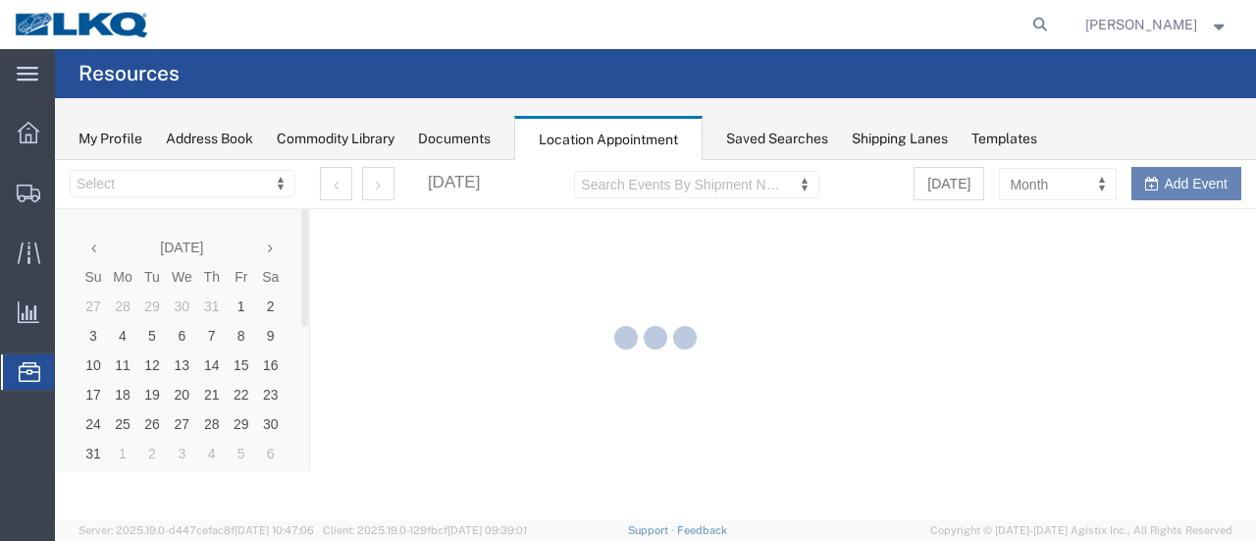
select select "28712"
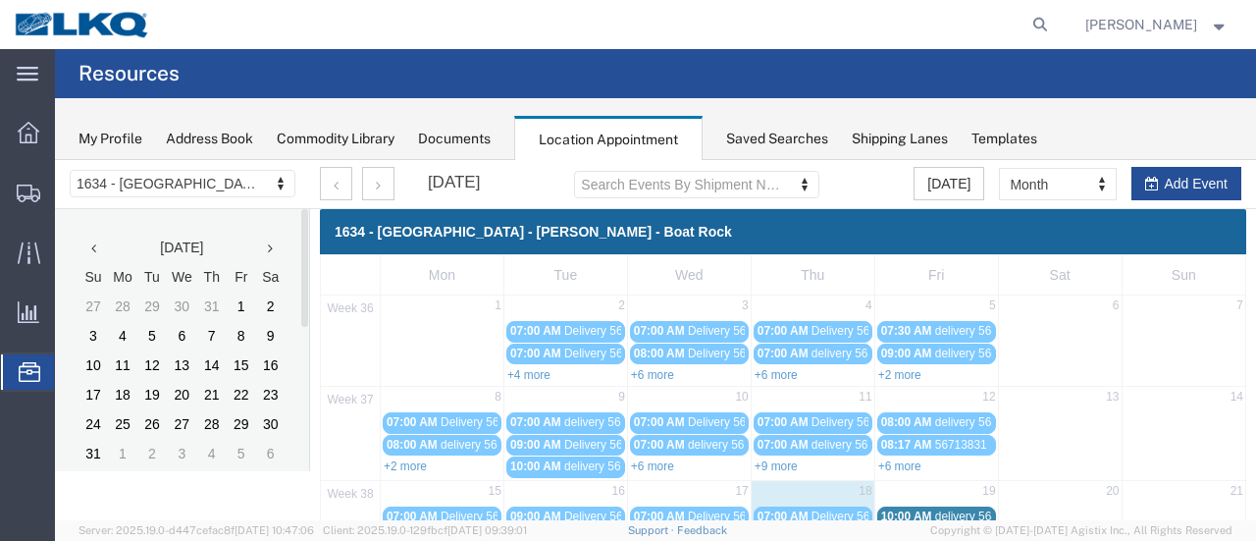
scroll to position [98, 0]
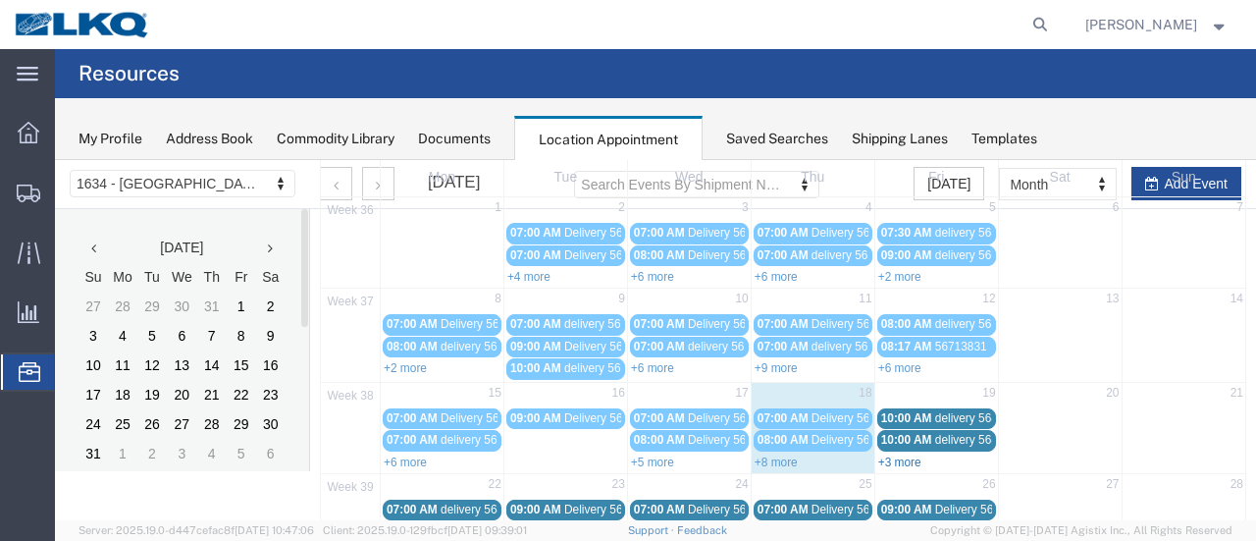
click at [906, 458] on link "+3 more" at bounding box center [899, 462] width 43 height 14
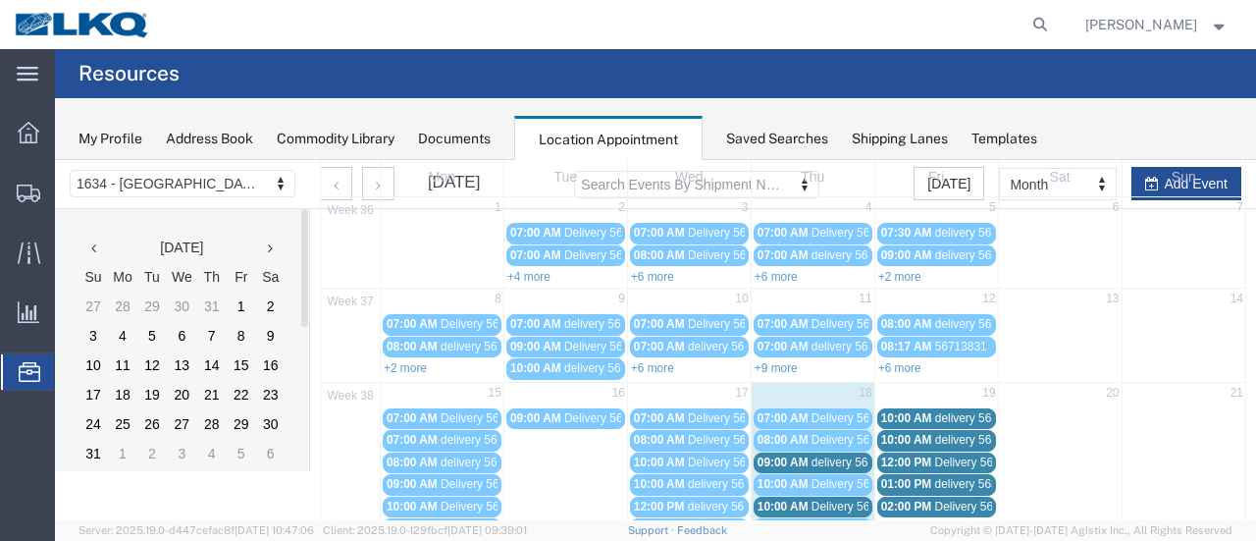
scroll to position [196, 0]
